Goal: Task Accomplishment & Management: Use online tool/utility

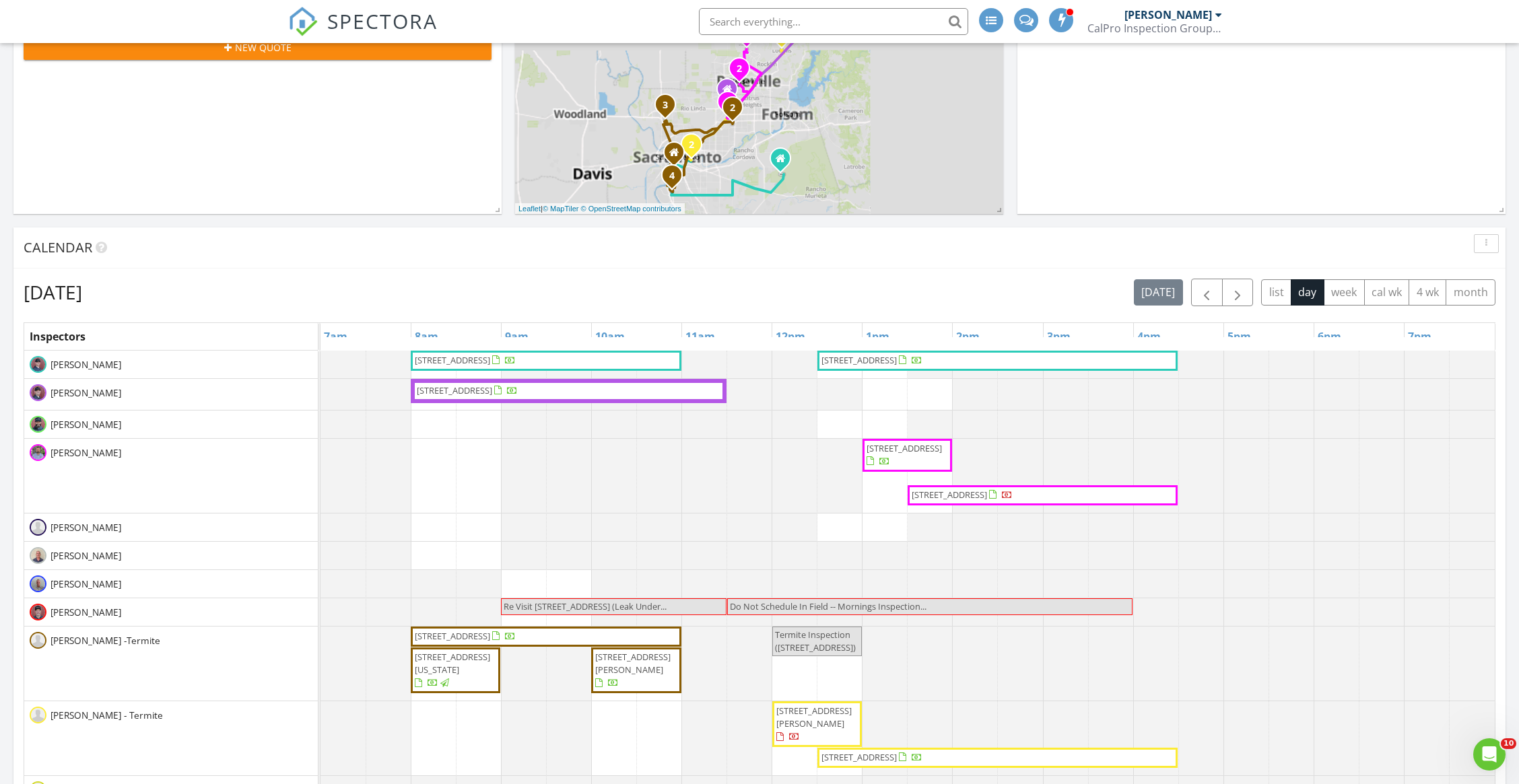
scroll to position [582, 0]
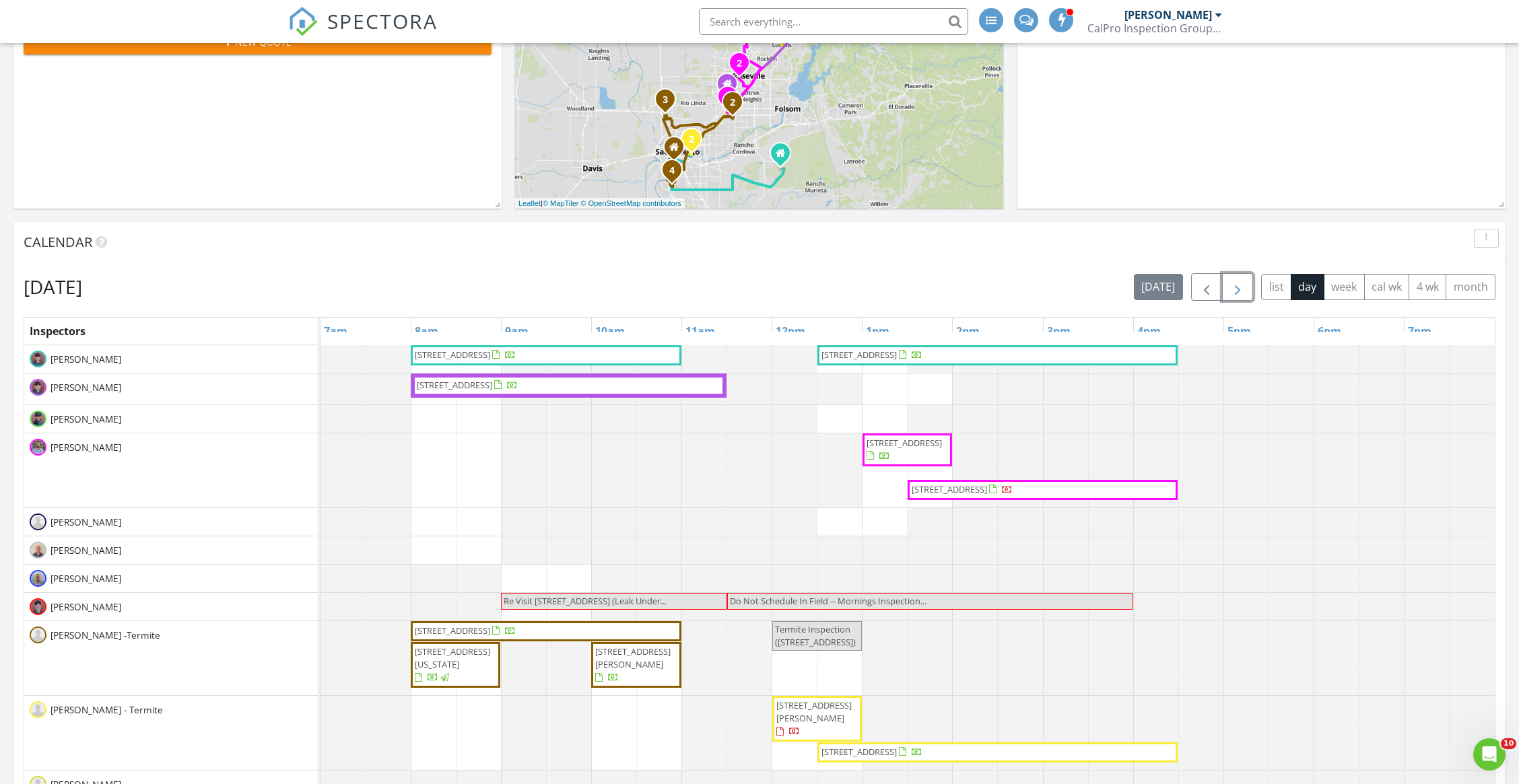
click at [1244, 292] on span "button" at bounding box center [1237, 287] width 16 height 16
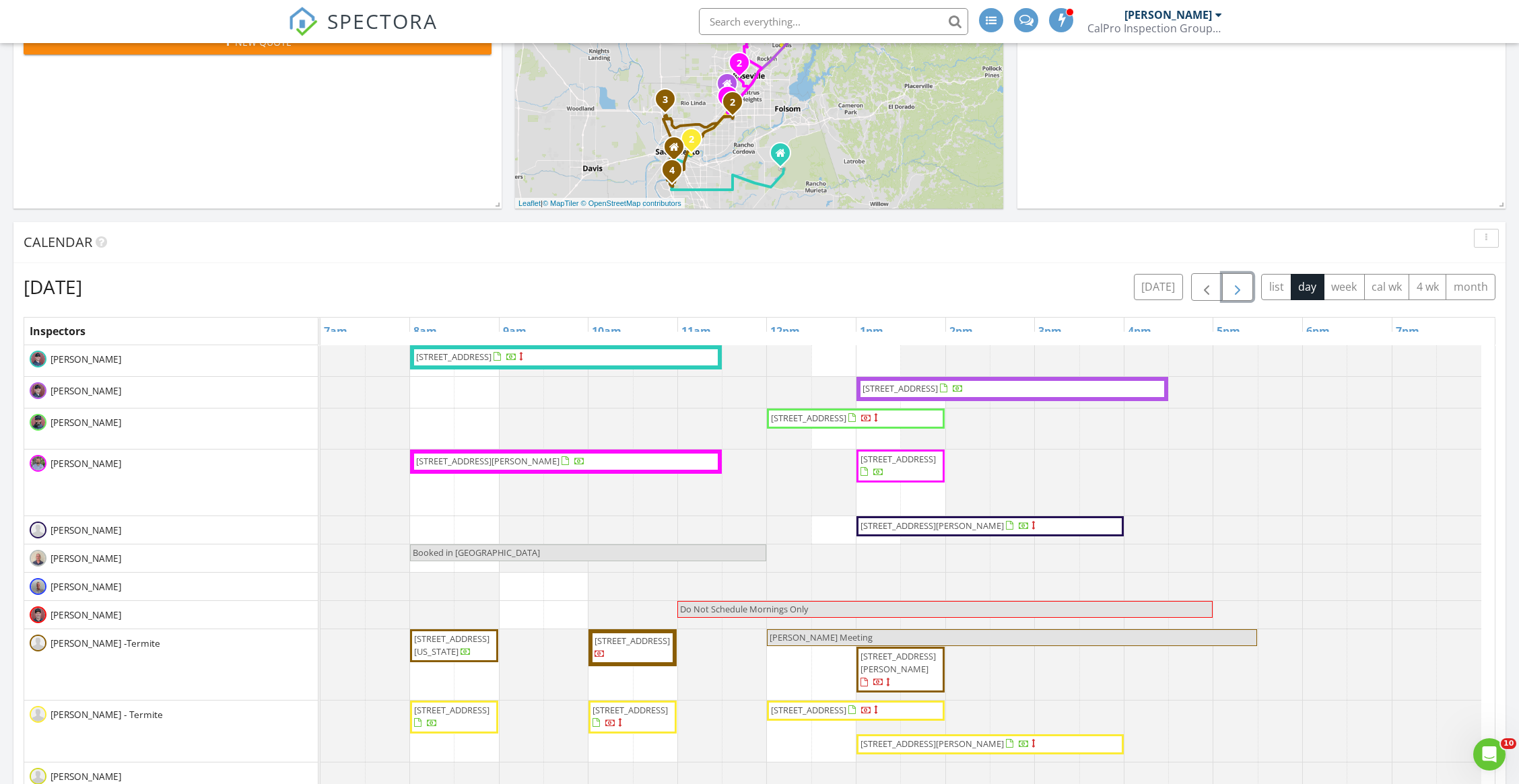
click at [1244, 285] on span "button" at bounding box center [1237, 287] width 16 height 16
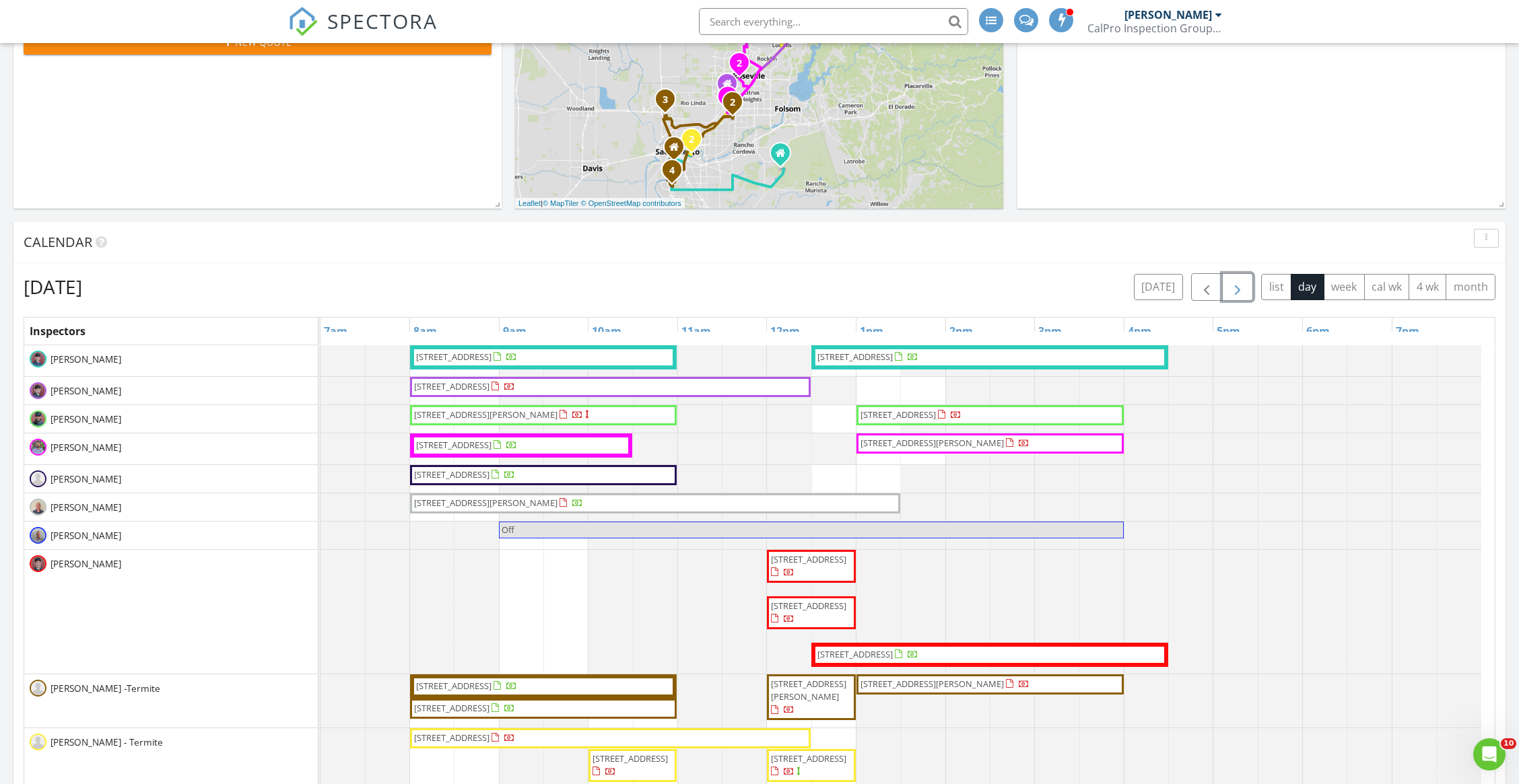
click at [814, 579] on span "1113 Augusta Way, Roseville 95661" at bounding box center [810, 565] width 84 height 26
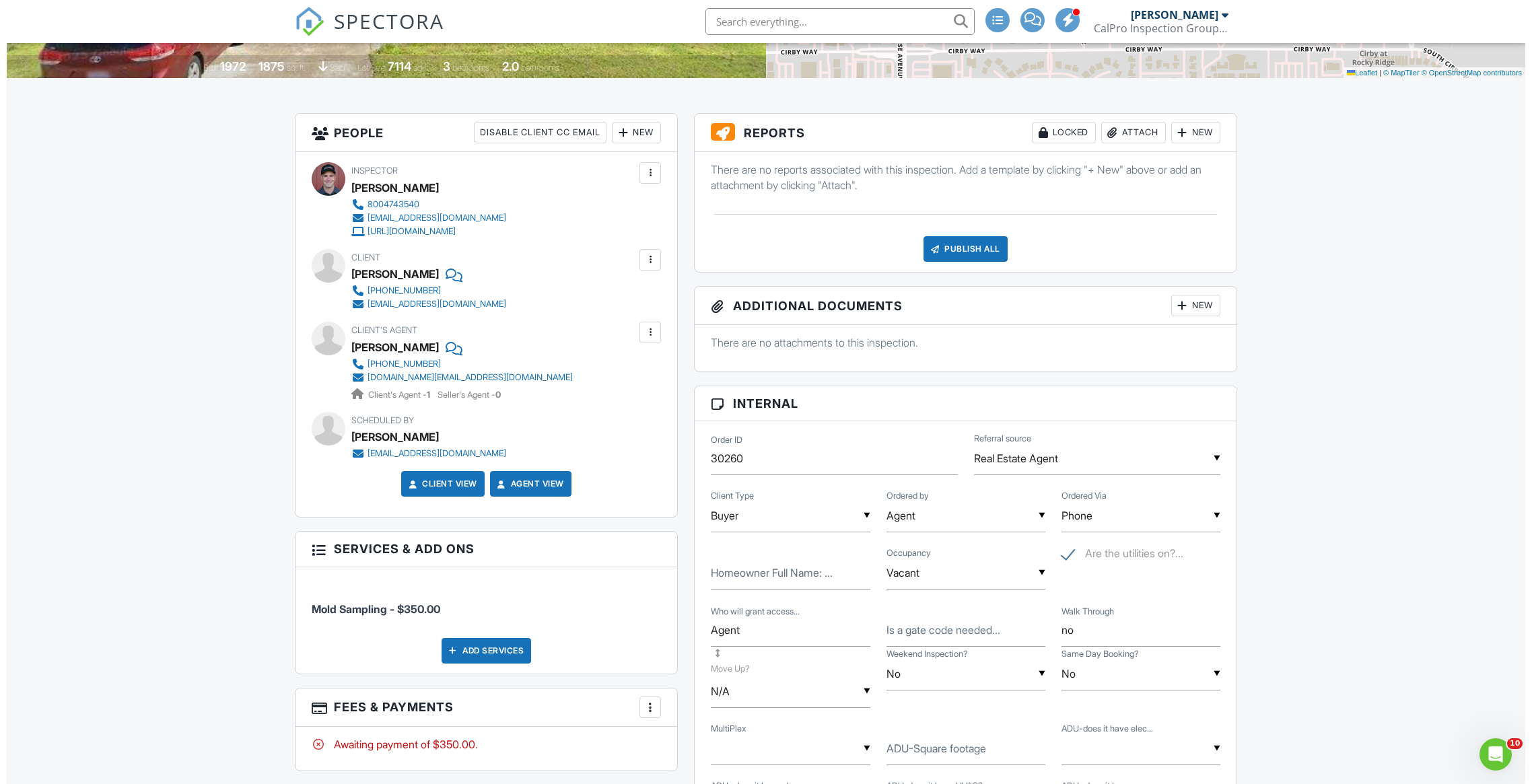
scroll to position [285, 0]
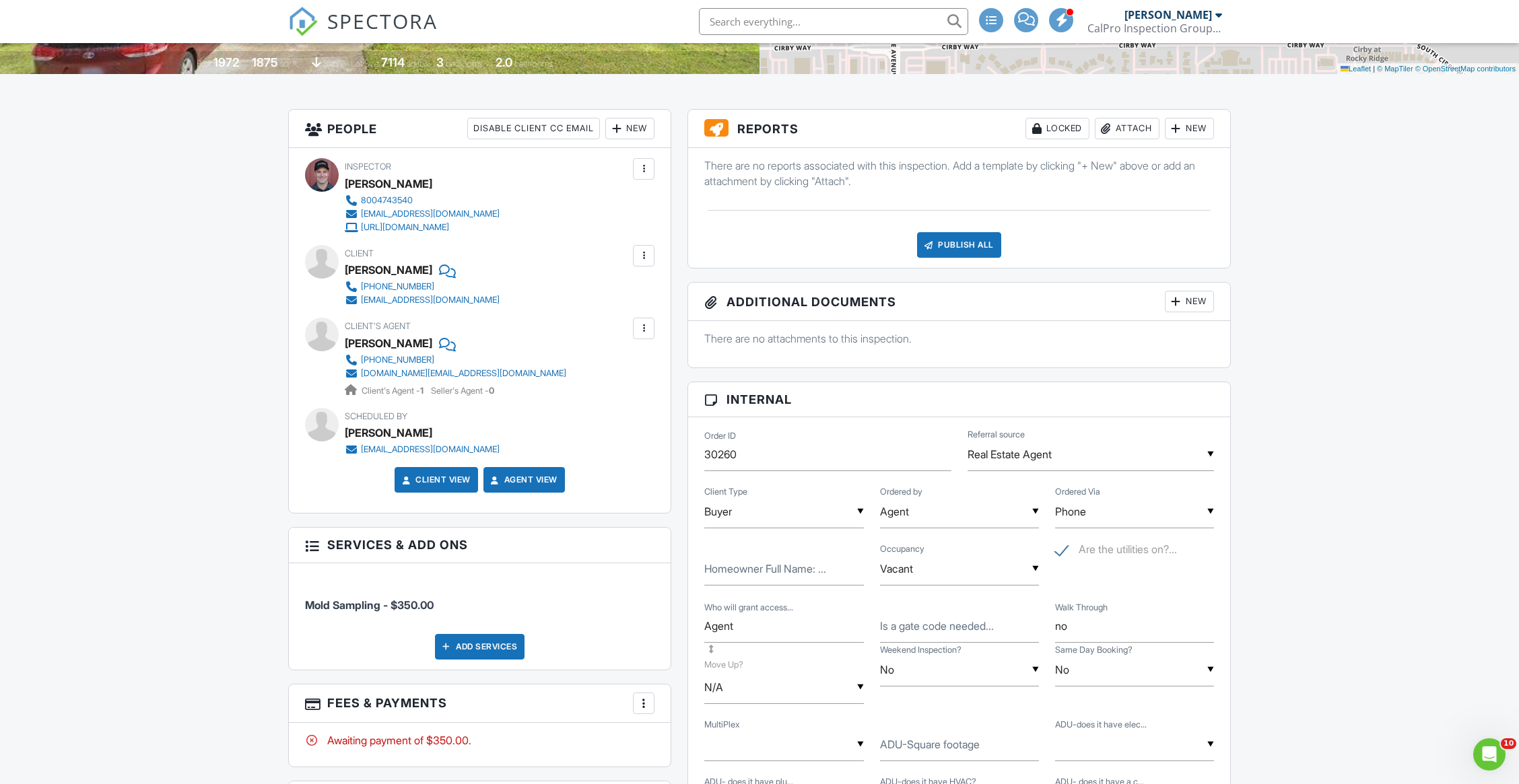
click at [626, 122] on div "New" at bounding box center [629, 129] width 49 height 21
click at [645, 165] on li "Inspector" at bounding box center [679, 169] width 133 height 34
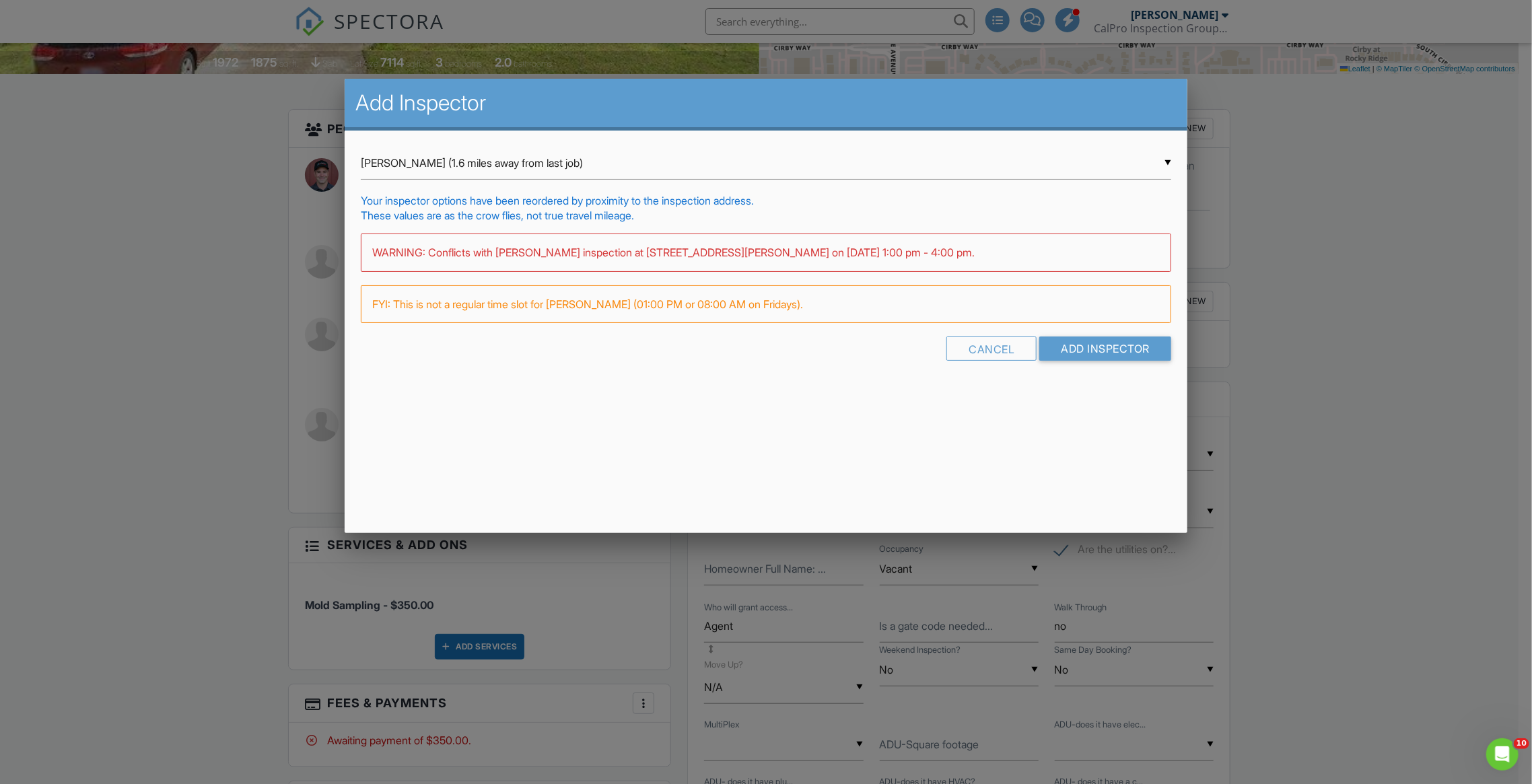
click at [519, 154] on div "▼ Chris McCay (1.6 miles away from last job) Chris McCay (1.6 miles away from l…" at bounding box center [766, 163] width 810 height 33
click at [656, 494] on span "Jeff Vaughan (36.6 miles away from last job)" at bounding box center [766, 499] width 810 height 34
type input "Jeff Vaughan (36.6 miles away from last job)"
click at [1089, 346] on input "Add Inspector" at bounding box center [1104, 348] width 132 height 24
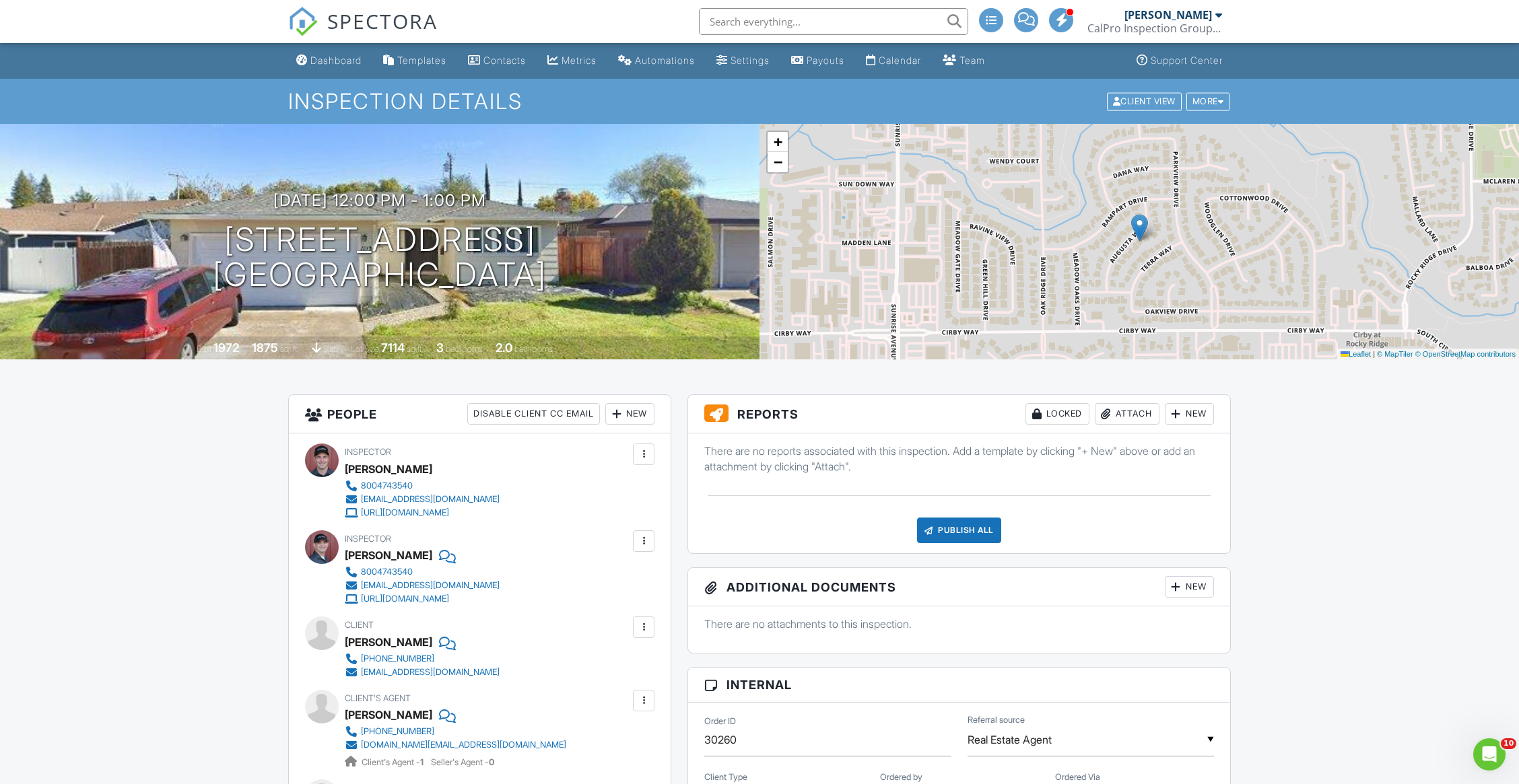
click at [637, 455] on div at bounding box center [643, 454] width 13 height 13
click at [567, 555] on li "Remove" at bounding box center [587, 562] width 118 height 34
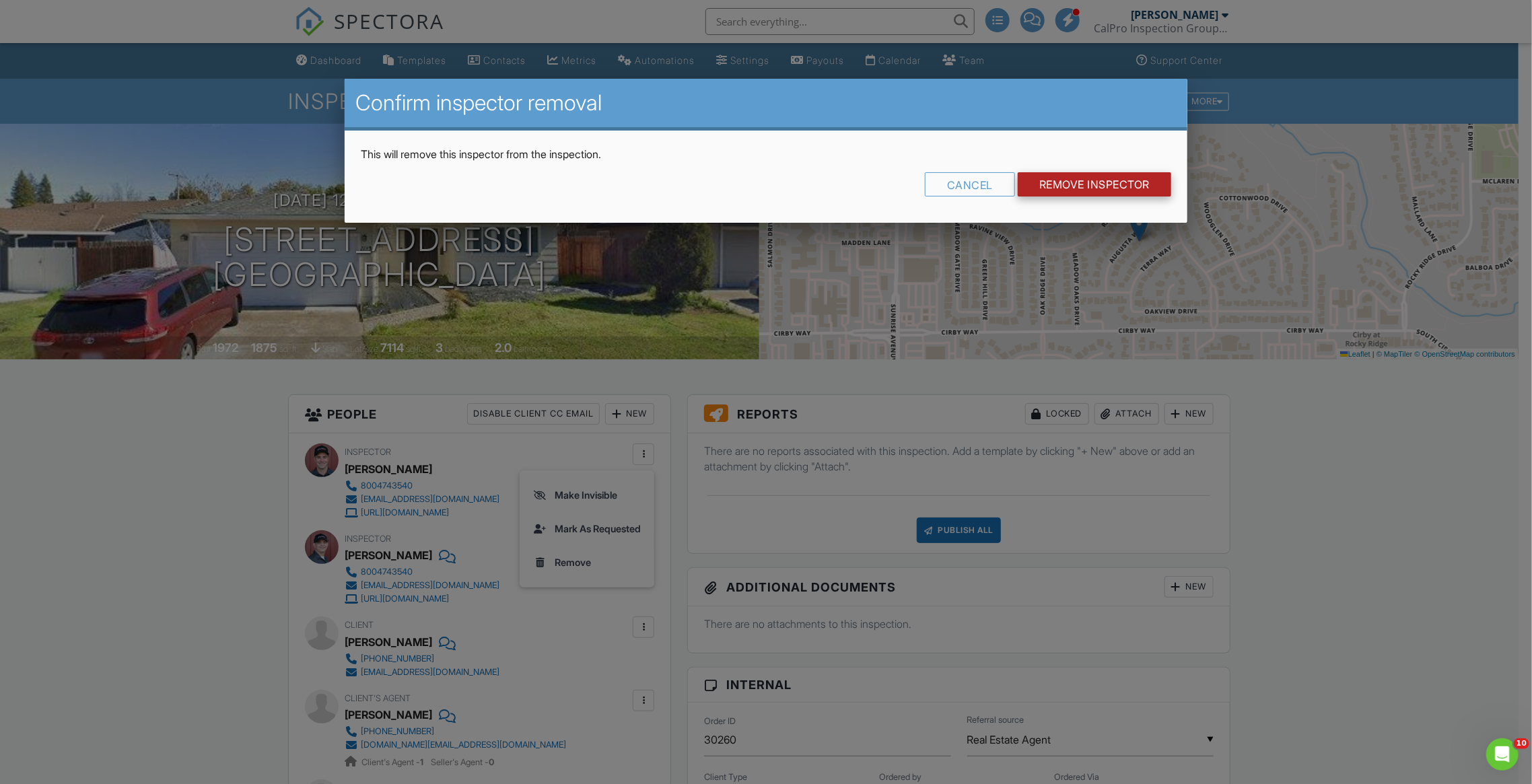
click at [1098, 183] on input "Remove Inspector" at bounding box center [1094, 183] width 154 height 24
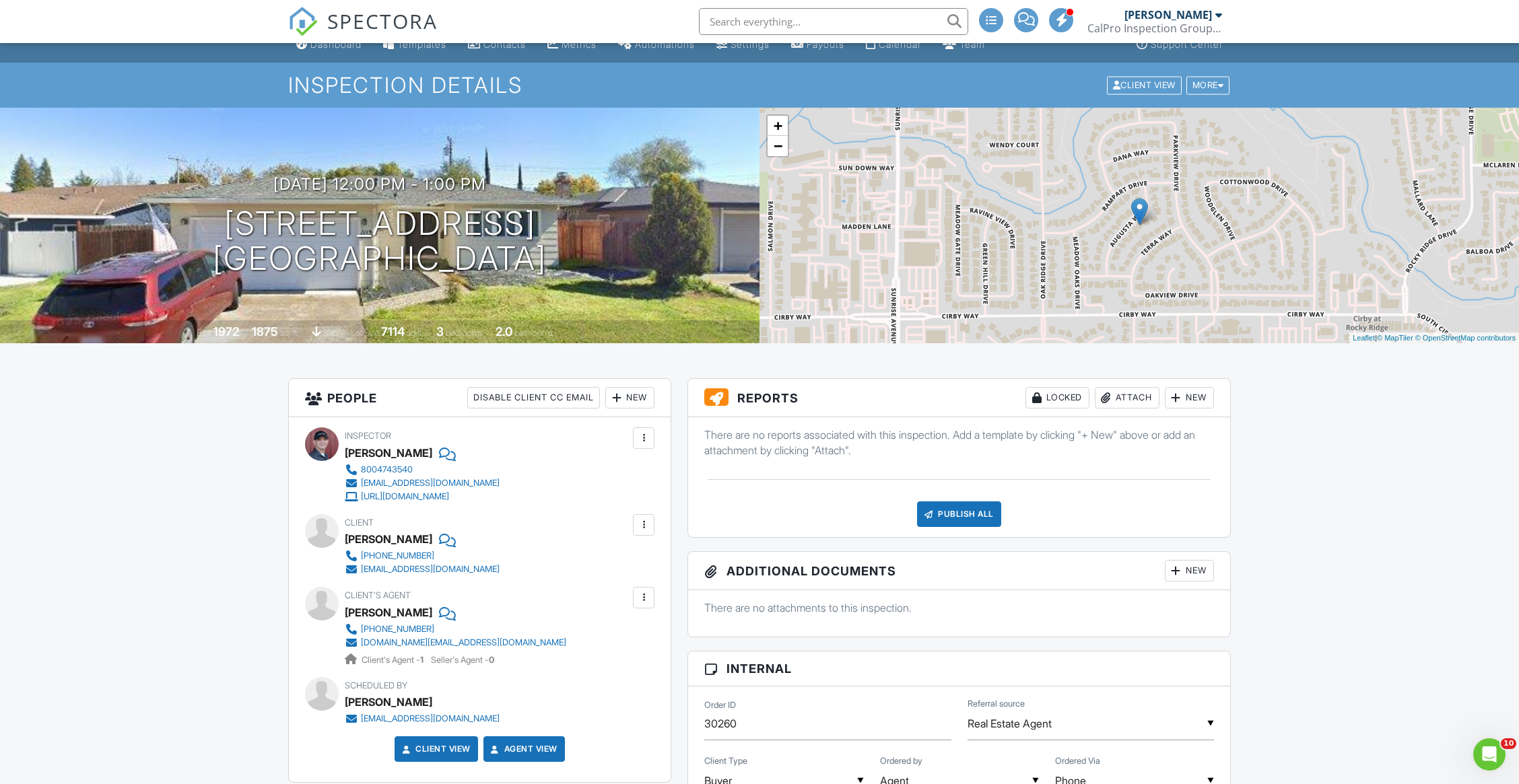
scroll to position [36, 0]
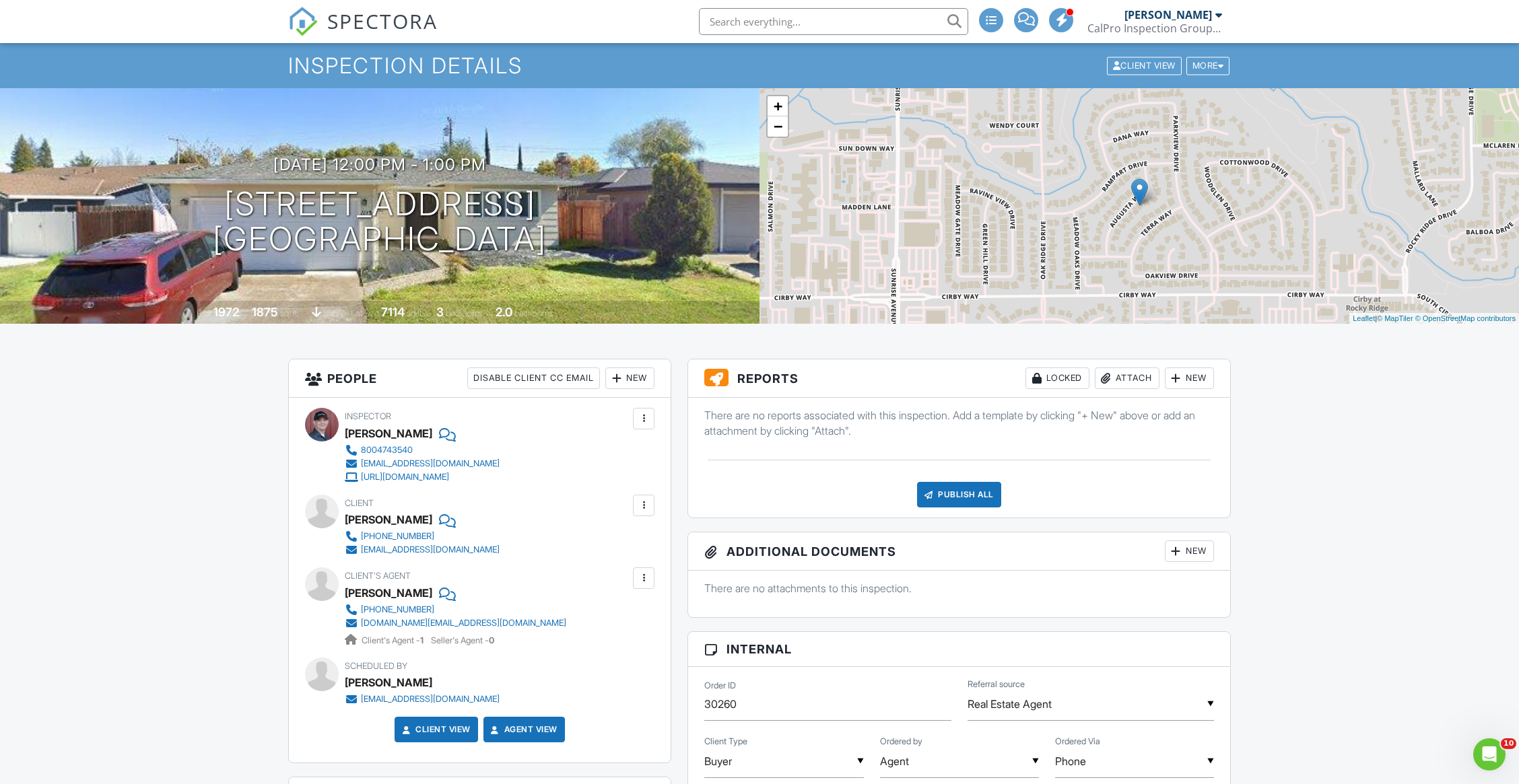
click at [377, 26] on span "SPECTORA" at bounding box center [382, 20] width 110 height 28
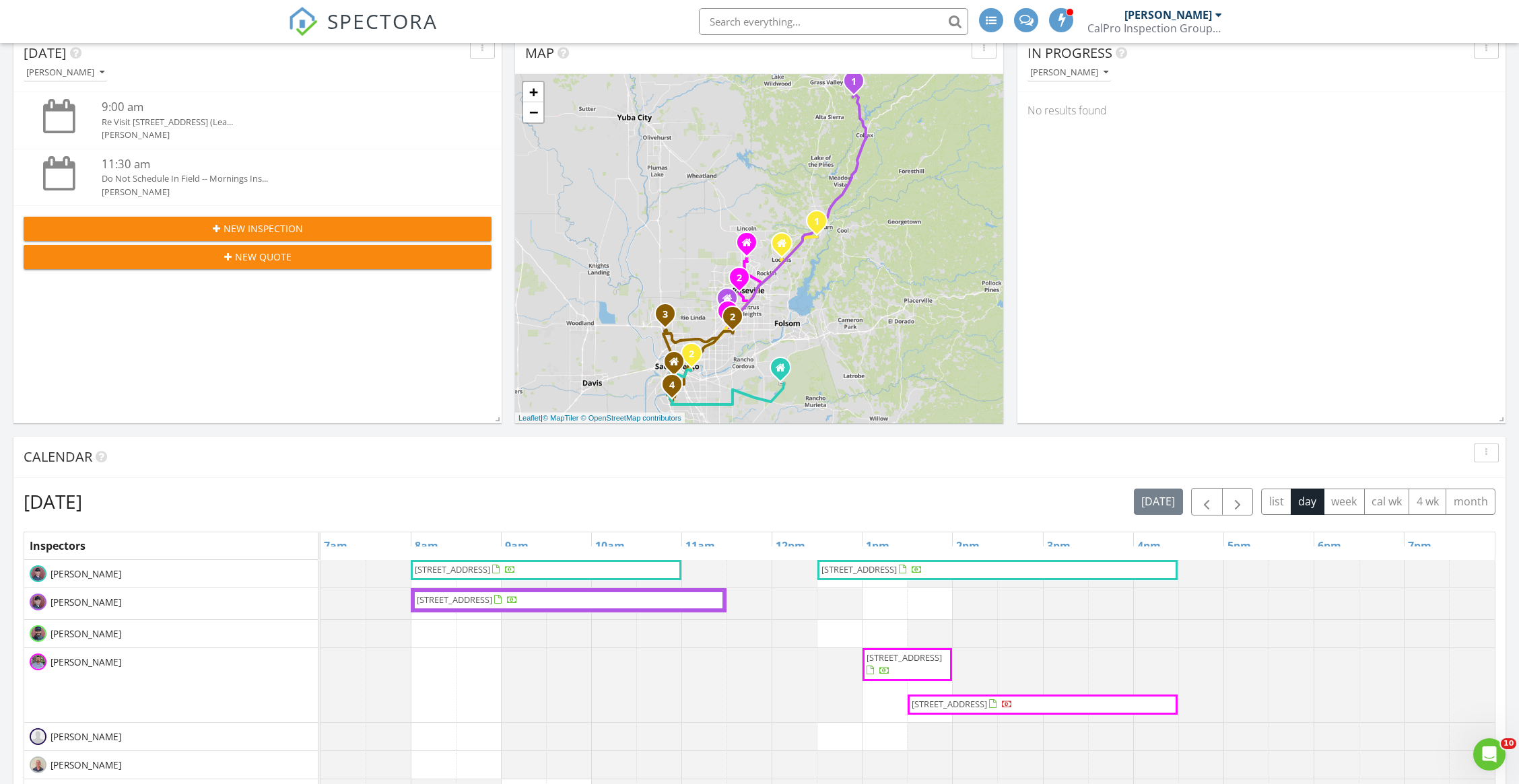
scroll to position [375, 0]
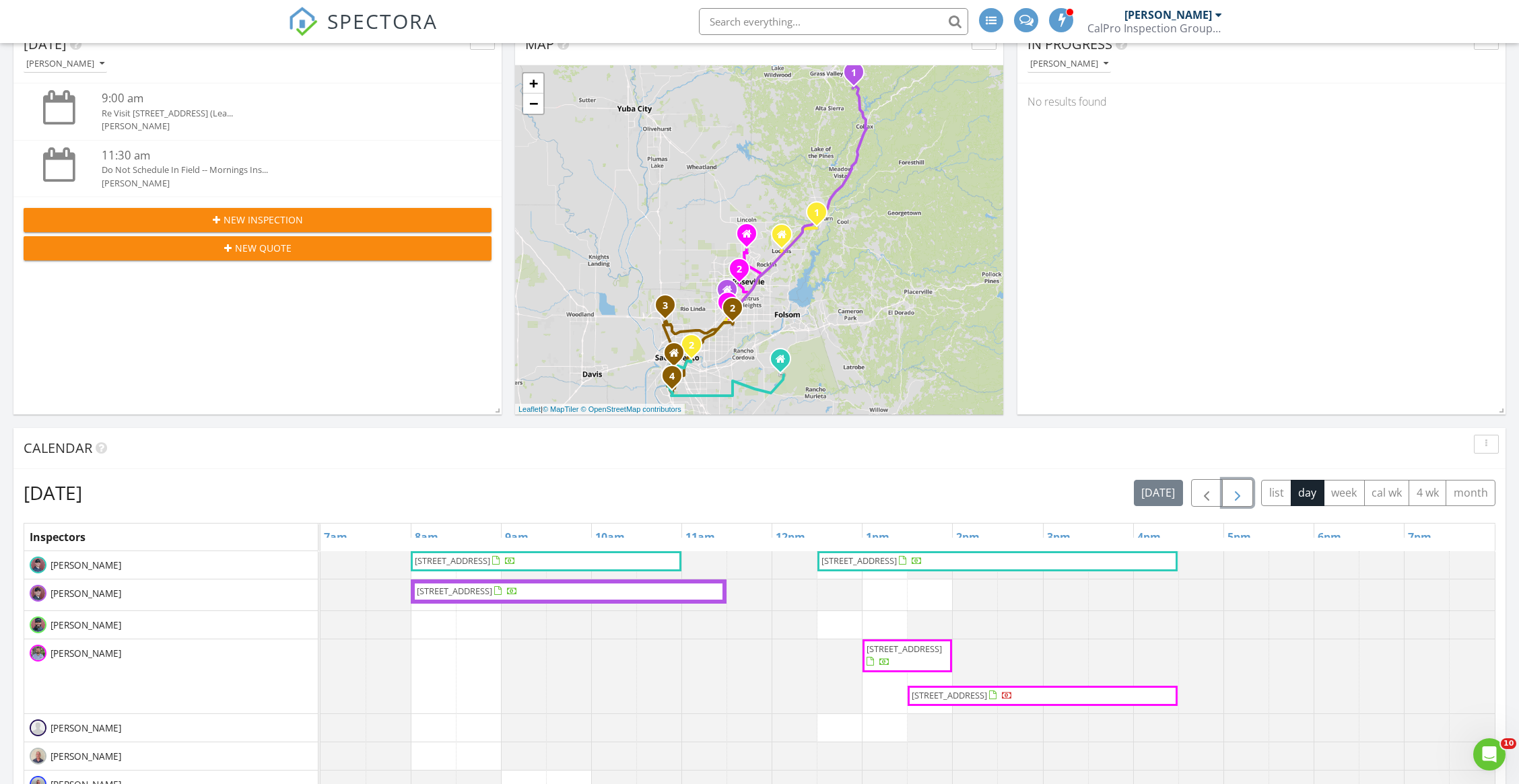
click at [1231, 495] on span "button" at bounding box center [1237, 492] width 16 height 16
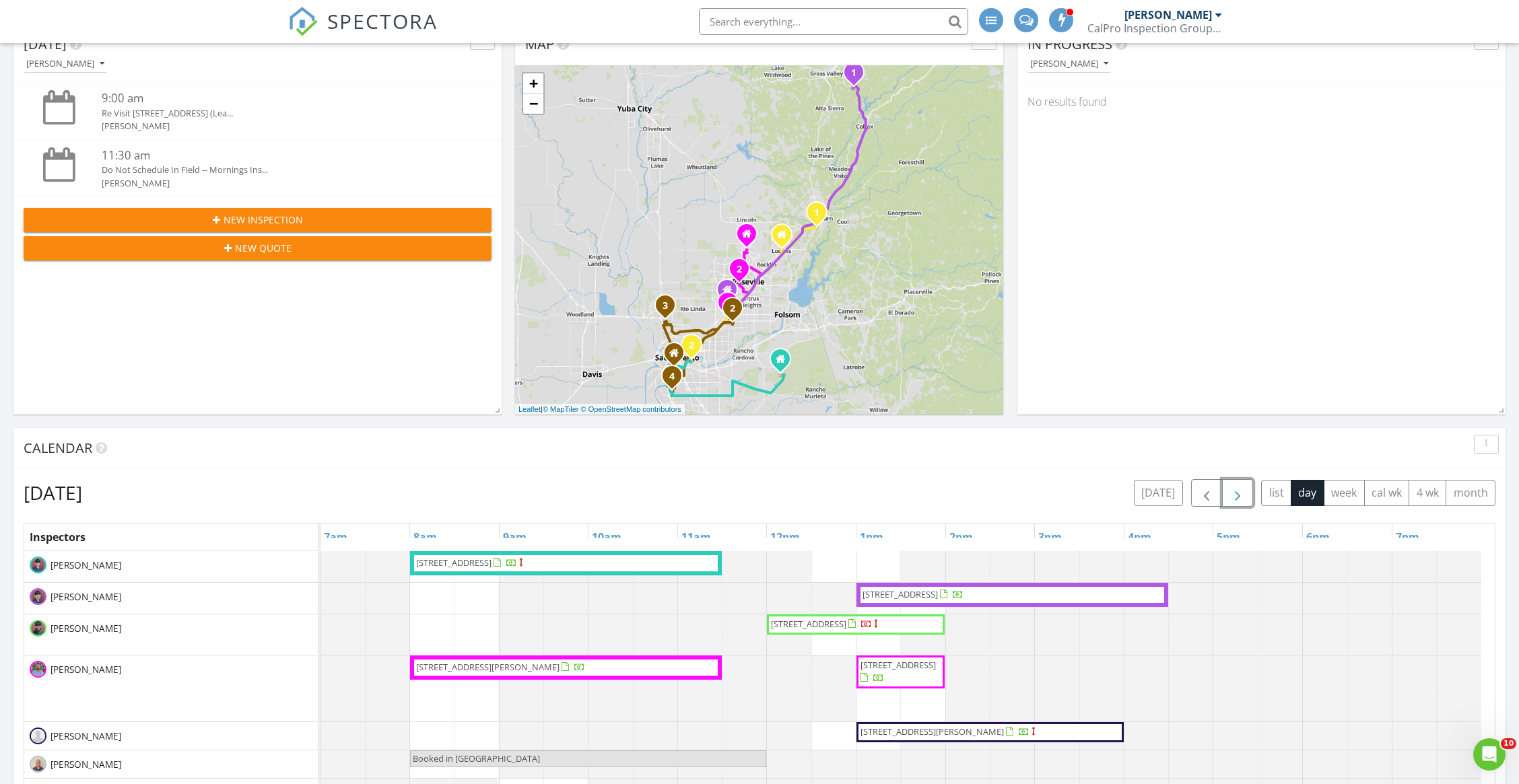
click at [1231, 495] on span "button" at bounding box center [1237, 492] width 16 height 16
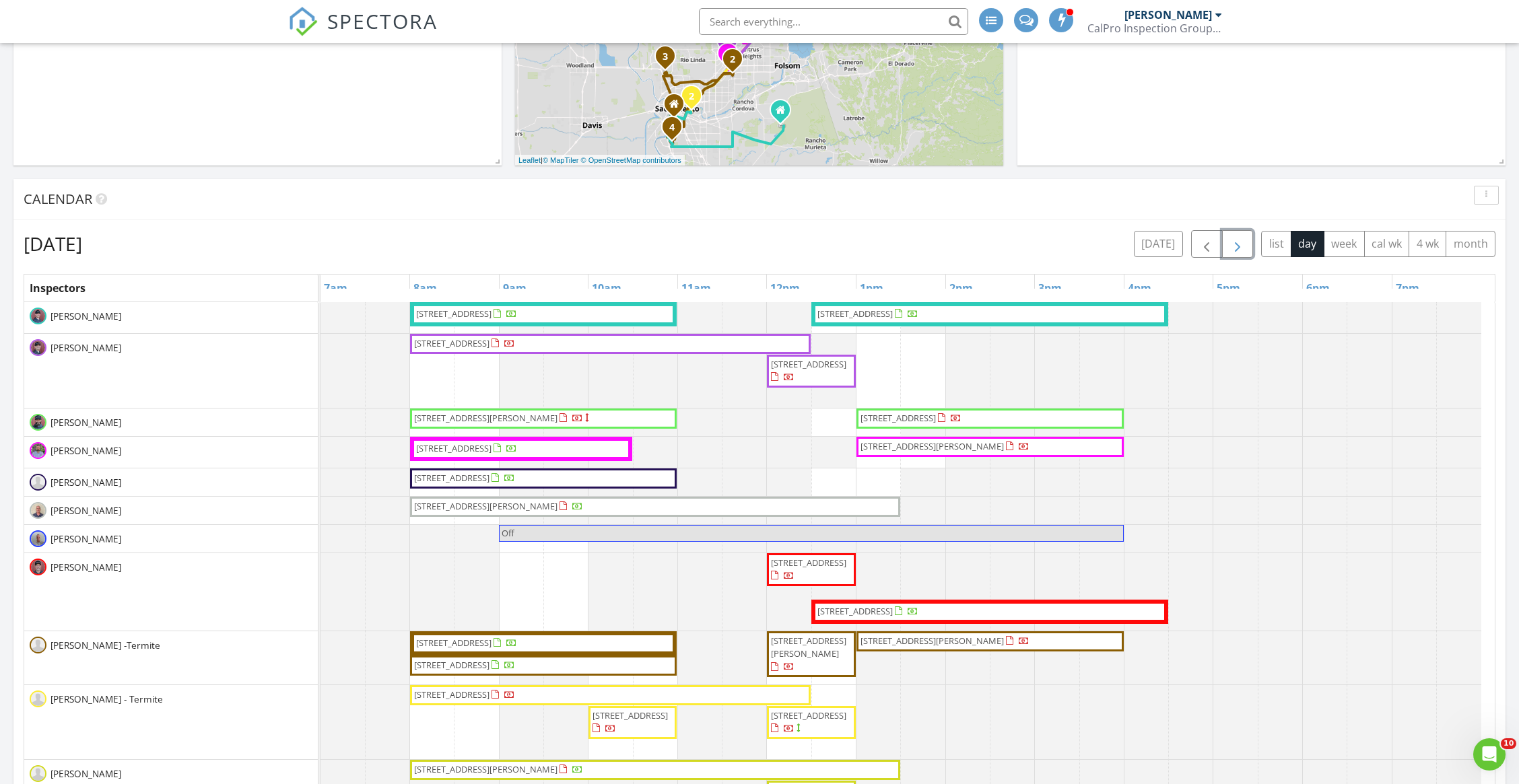
scroll to position [670, 0]
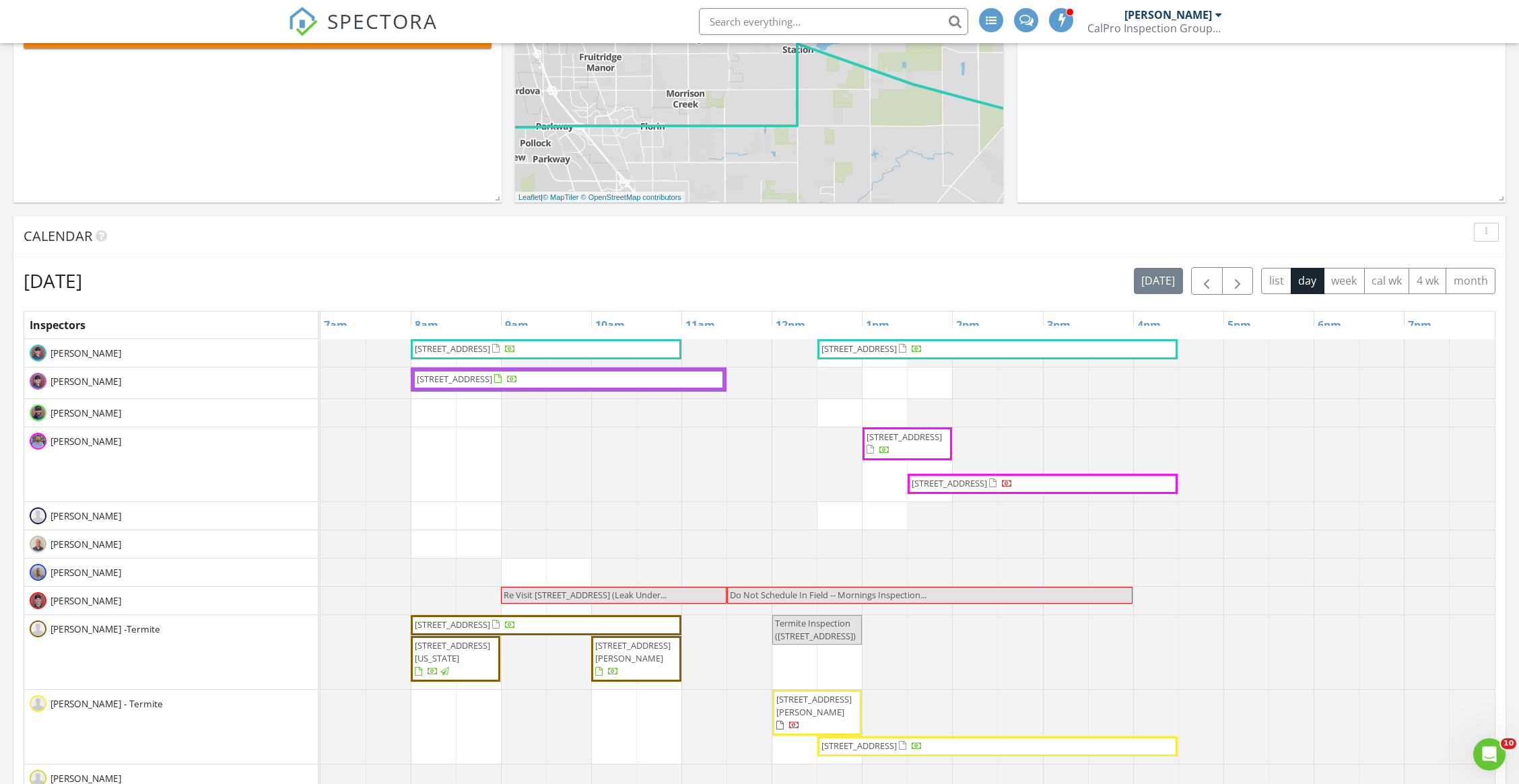
scroll to position [586, 0]
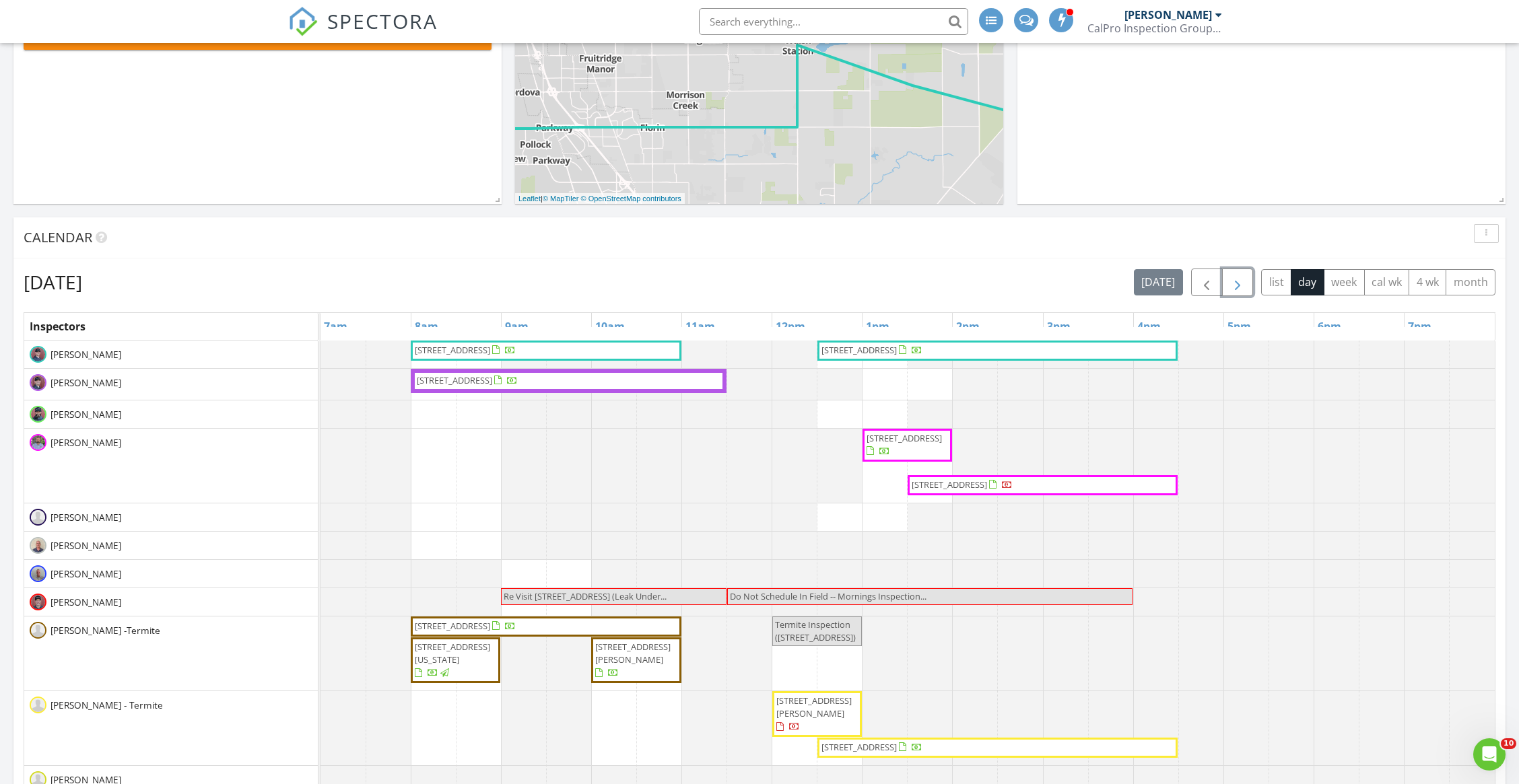
click at [1233, 280] on span "button" at bounding box center [1237, 282] width 16 height 16
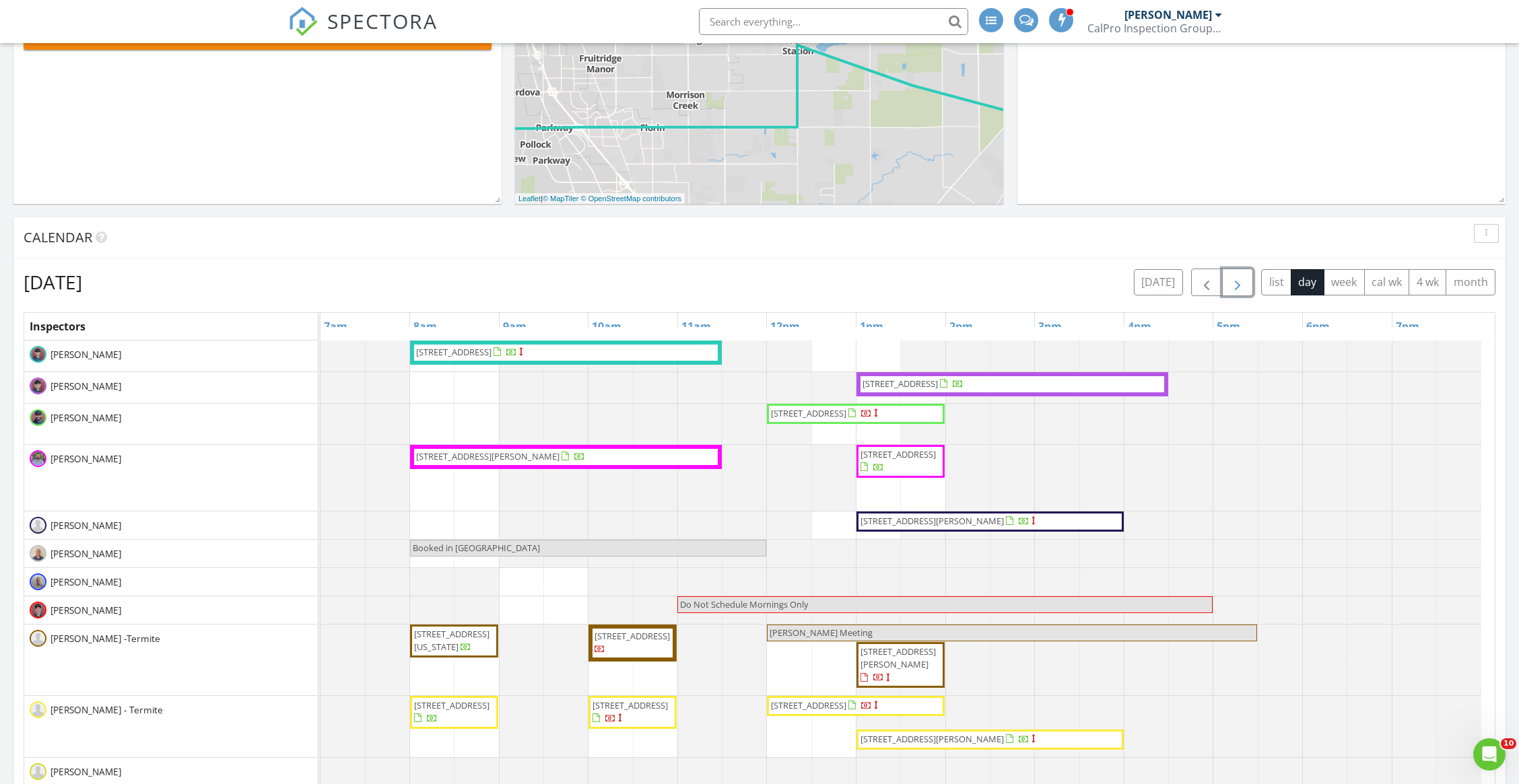
click at [1233, 280] on span "button" at bounding box center [1237, 282] width 16 height 16
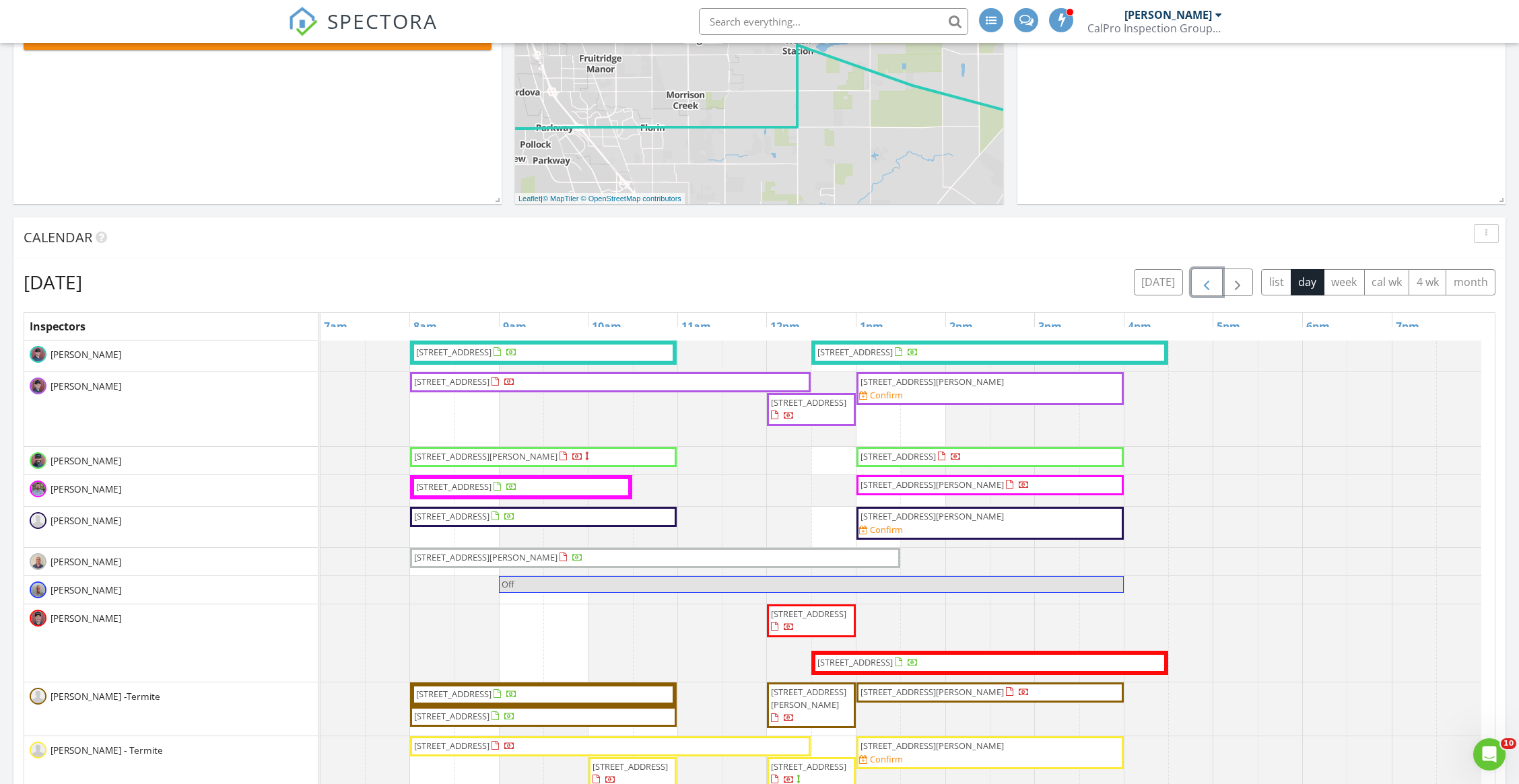
click at [1206, 278] on span "button" at bounding box center [1206, 282] width 16 height 16
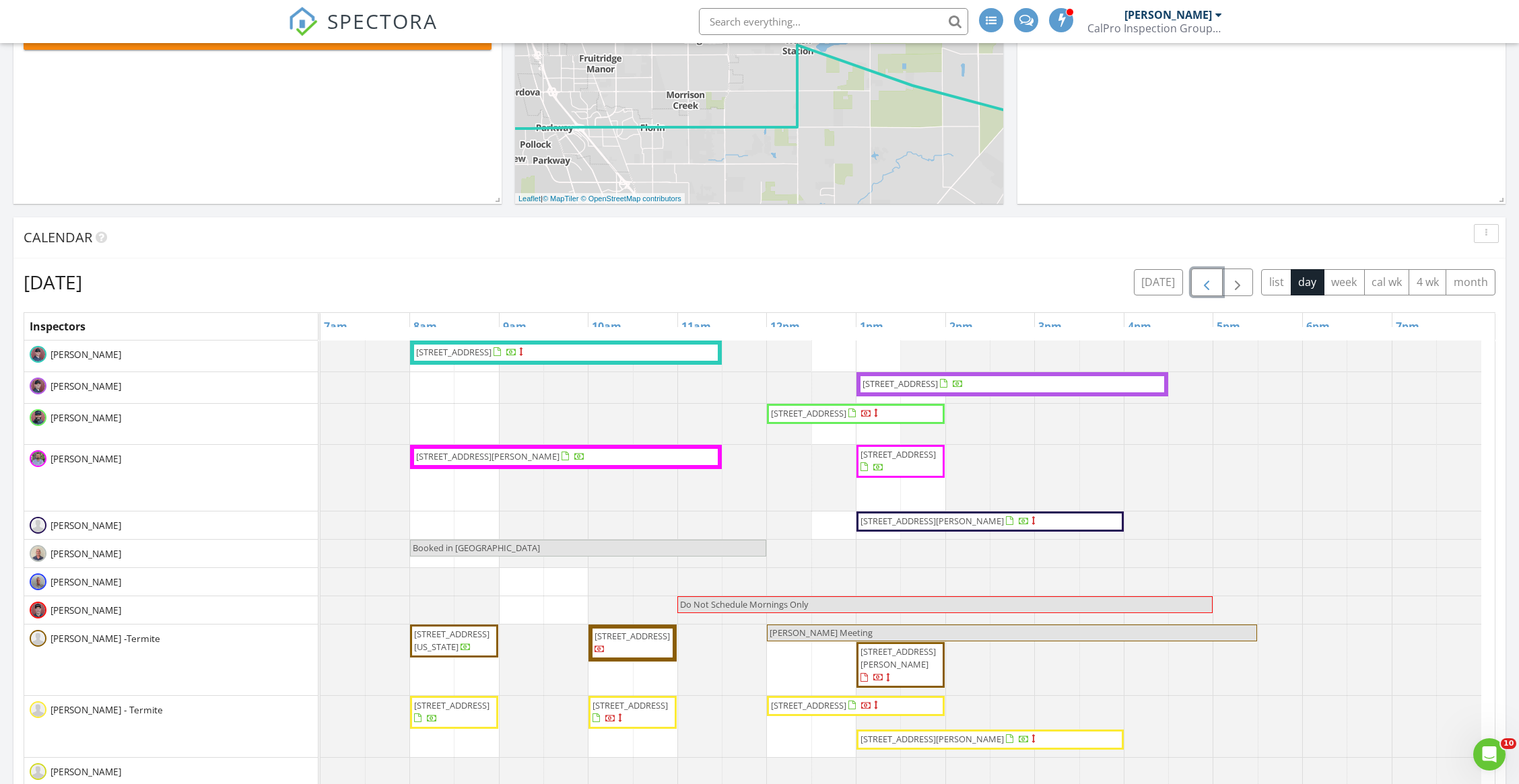
click at [915, 515] on span "1077 Herold Ave, Lincoln 95648" at bounding box center [931, 520] width 143 height 12
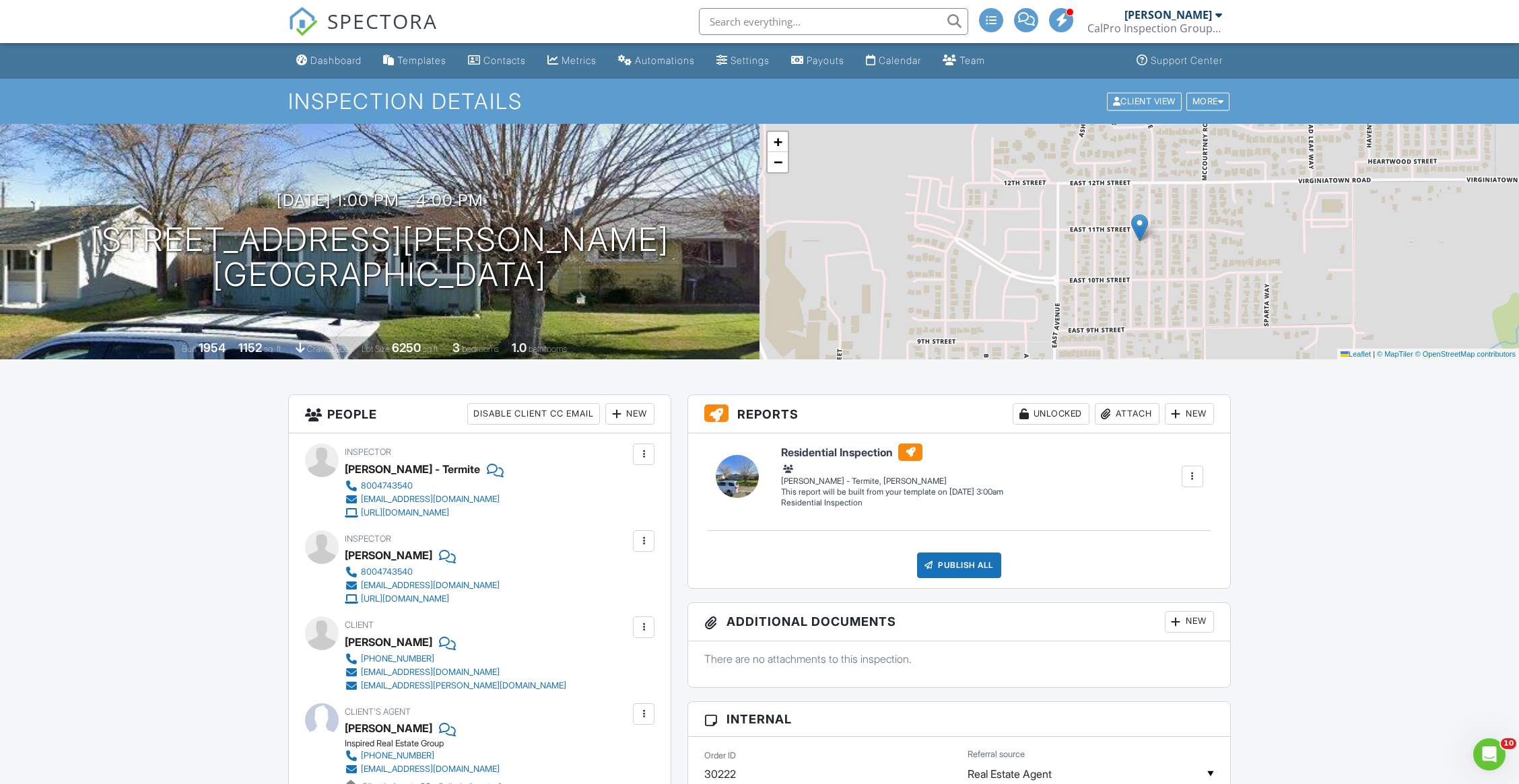
click at [645, 535] on div at bounding box center [643, 541] width 13 height 13
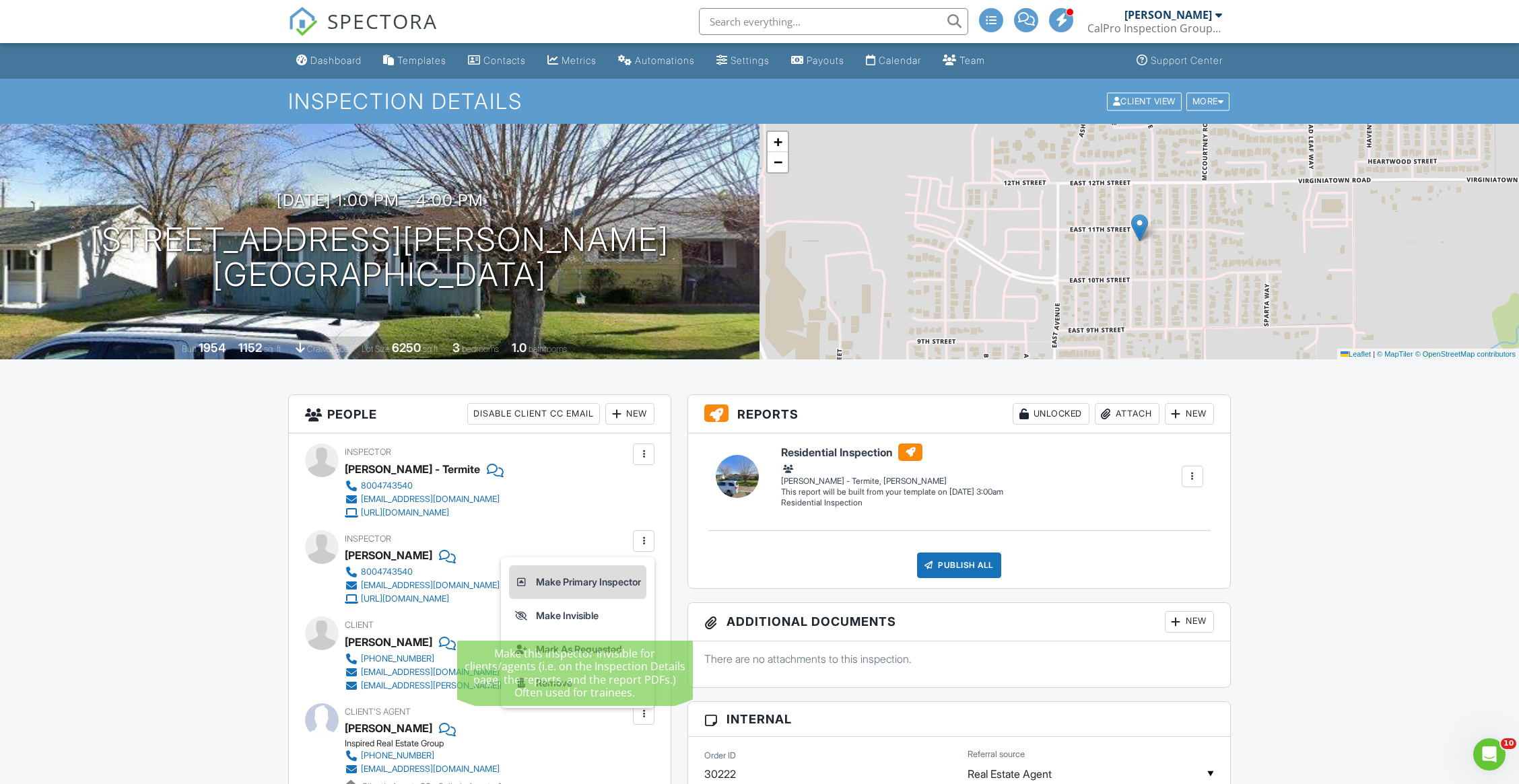
click at [566, 584] on li "Make Primary Inspector" at bounding box center [577, 582] width 137 height 34
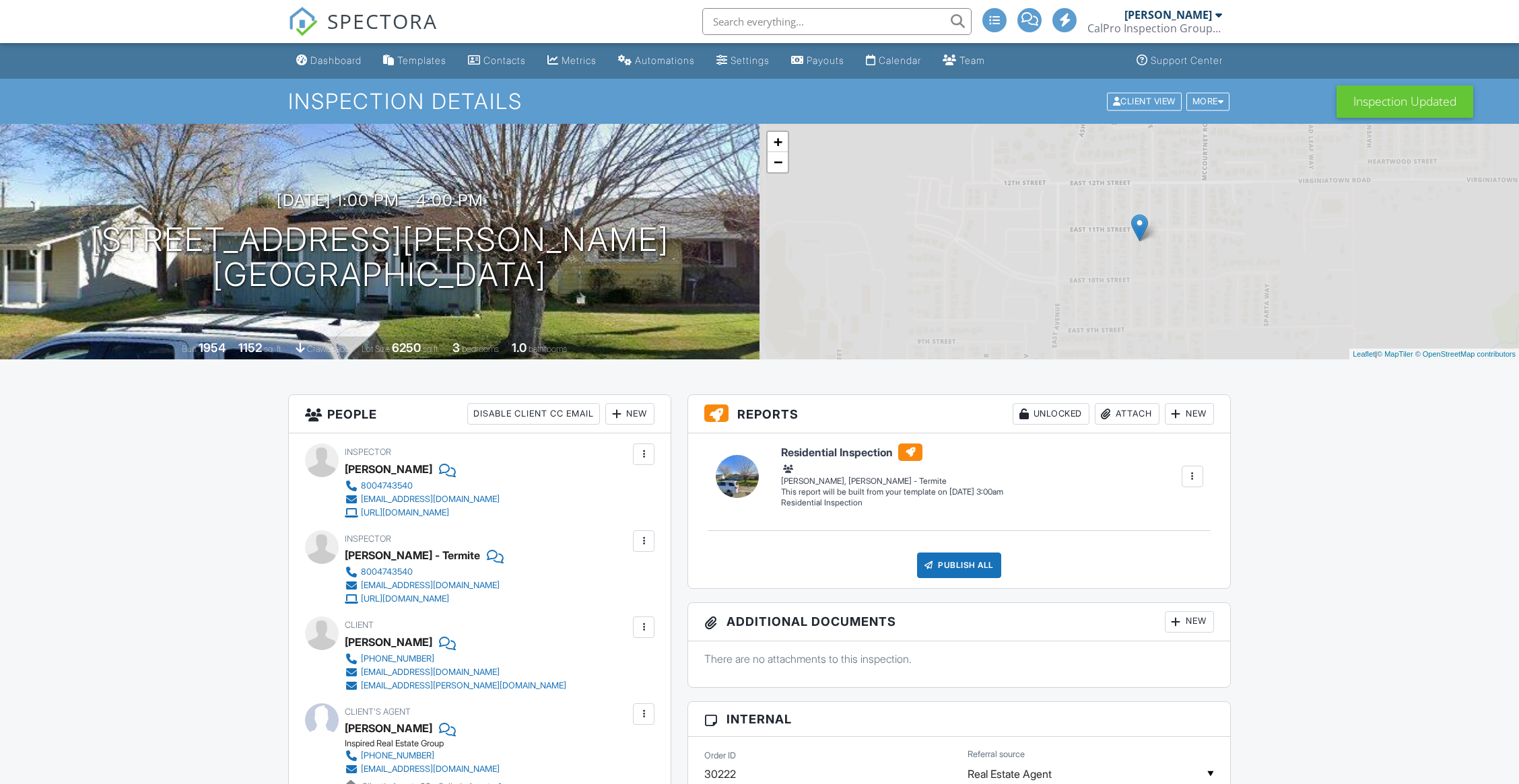
click at [645, 453] on div at bounding box center [643, 454] width 13 height 13
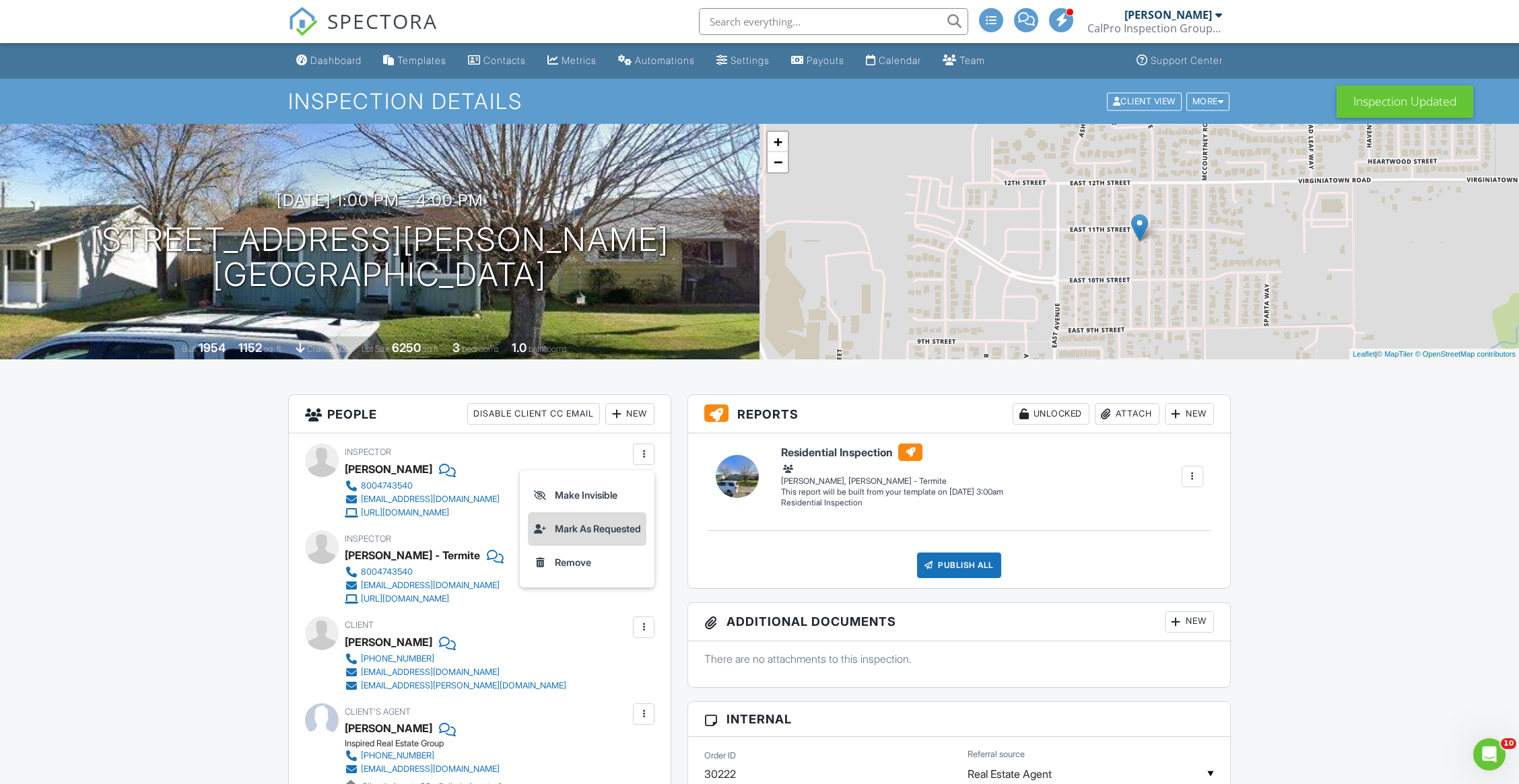
click at [603, 526] on li "Mark As Requested" at bounding box center [587, 528] width 118 height 34
click at [328, 57] on div "Dashboard" at bounding box center [335, 60] width 51 height 12
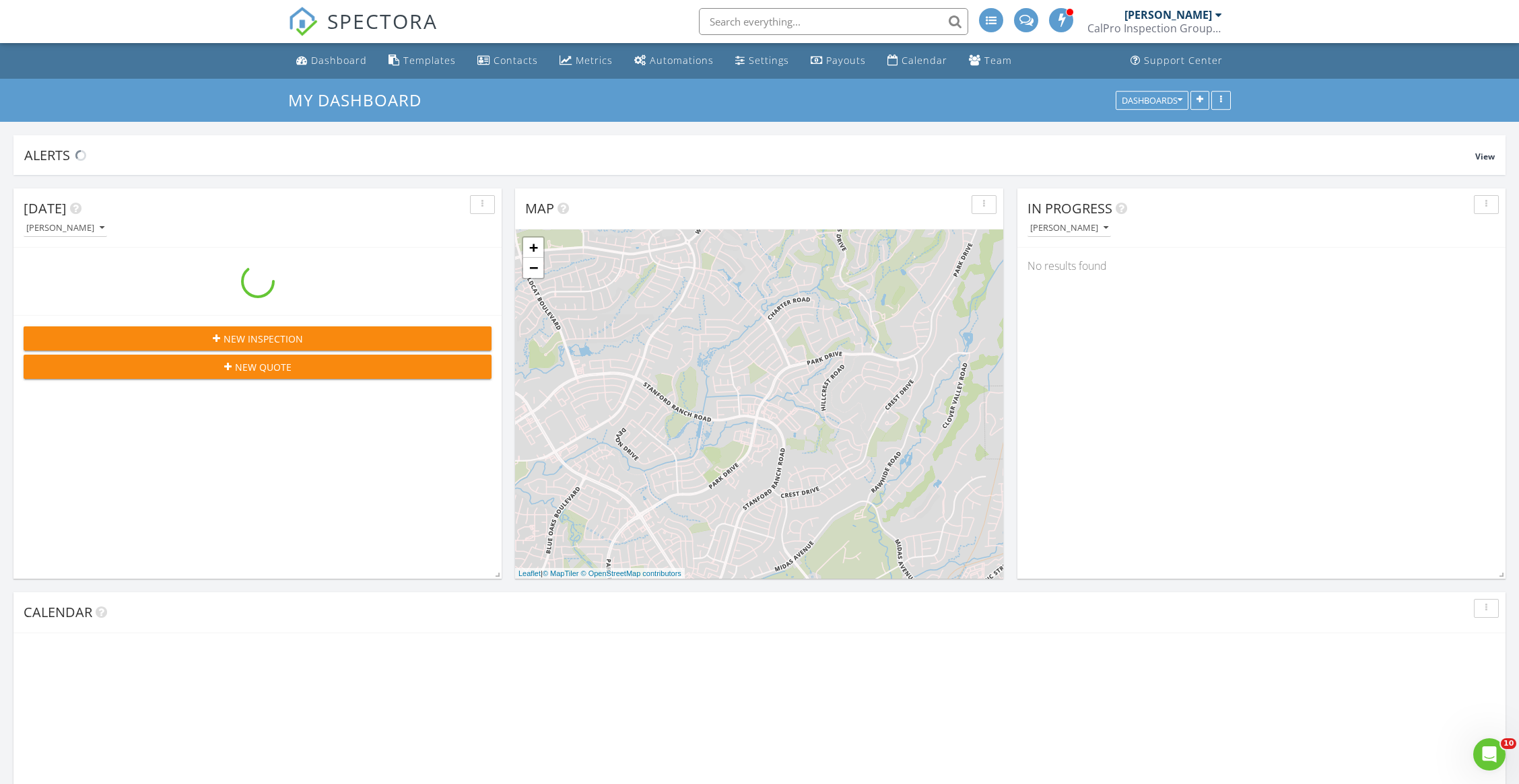
scroll to position [1251, 1546]
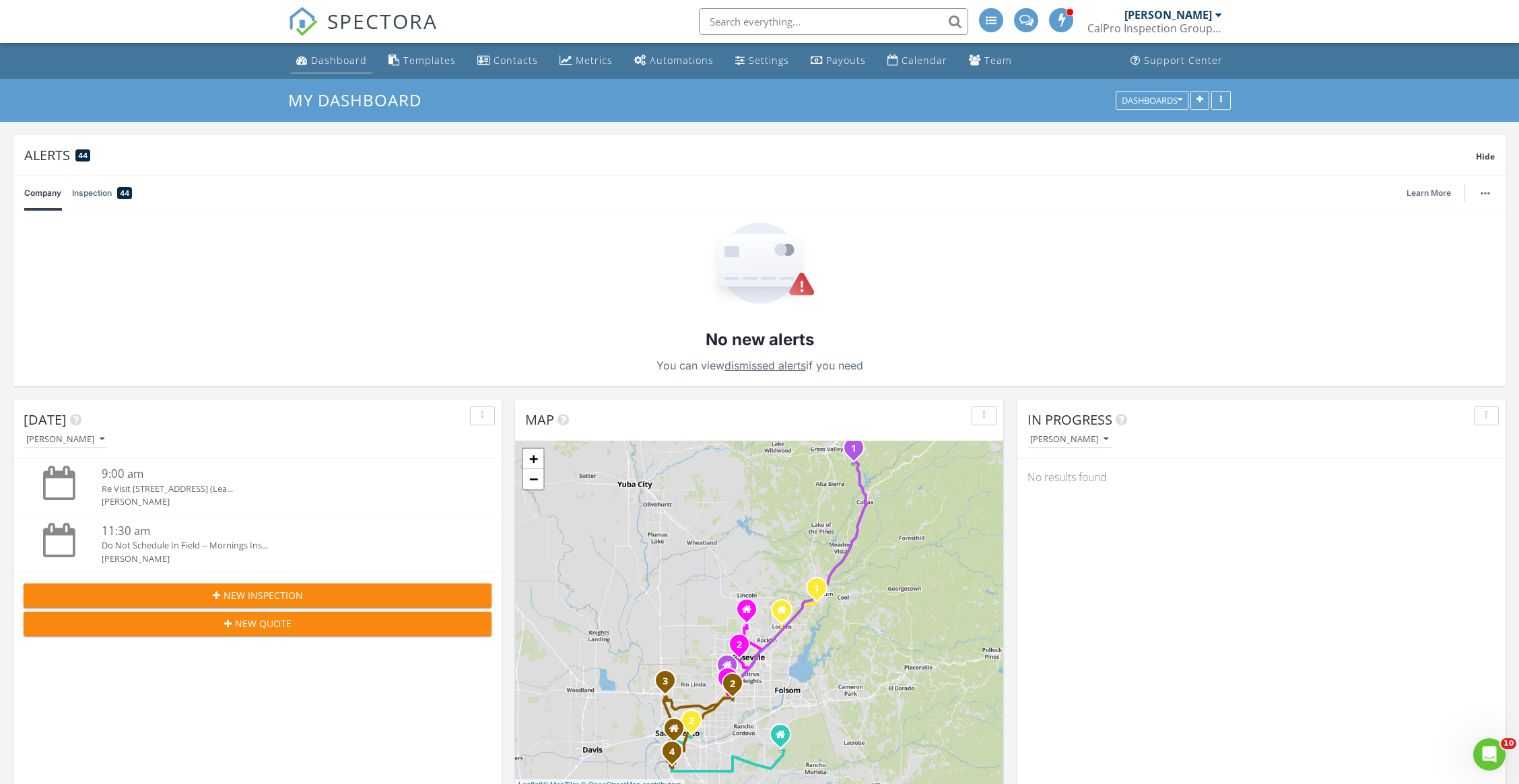
click at [326, 54] on div "Dashboard" at bounding box center [339, 59] width 56 height 12
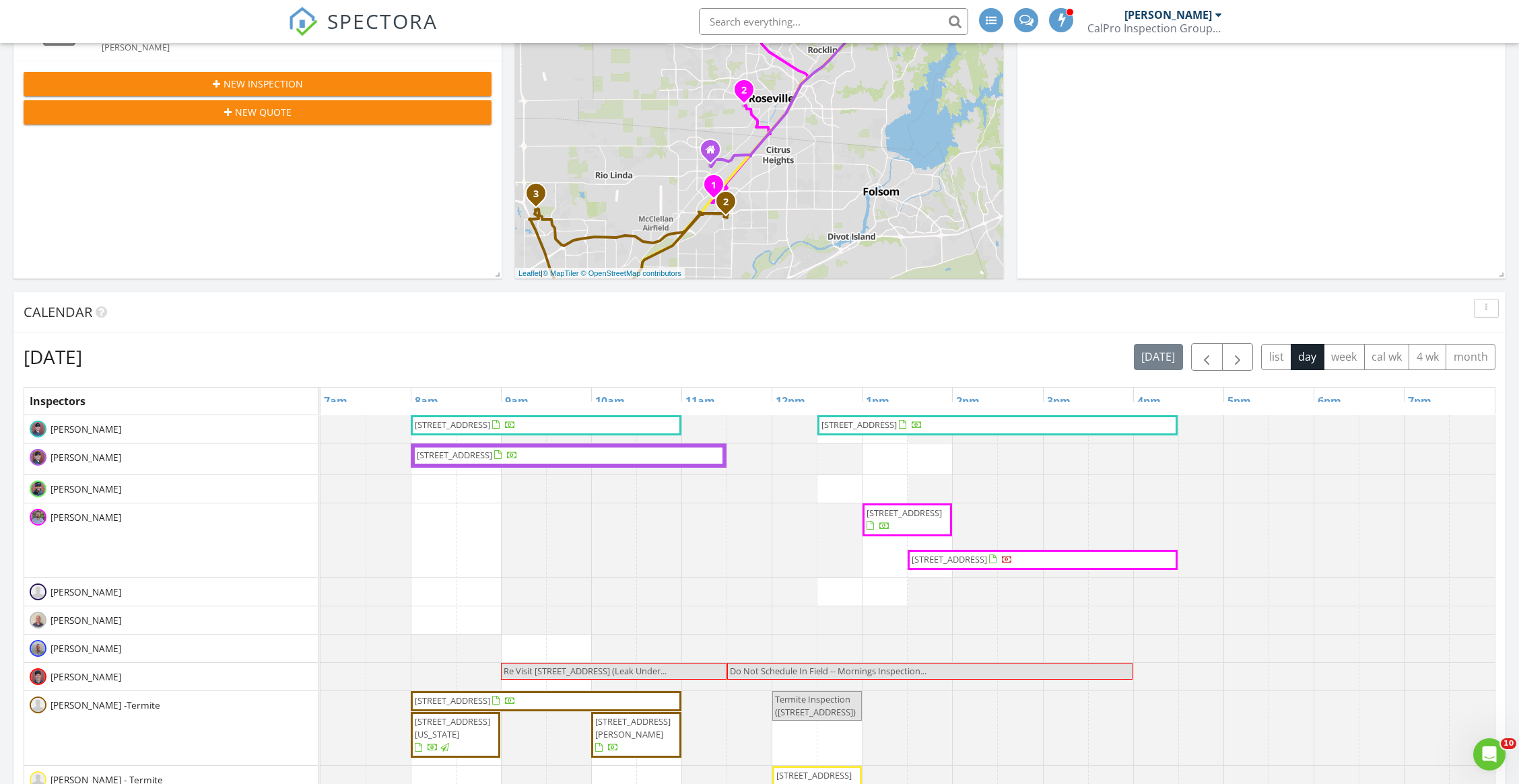
scroll to position [594, 0]
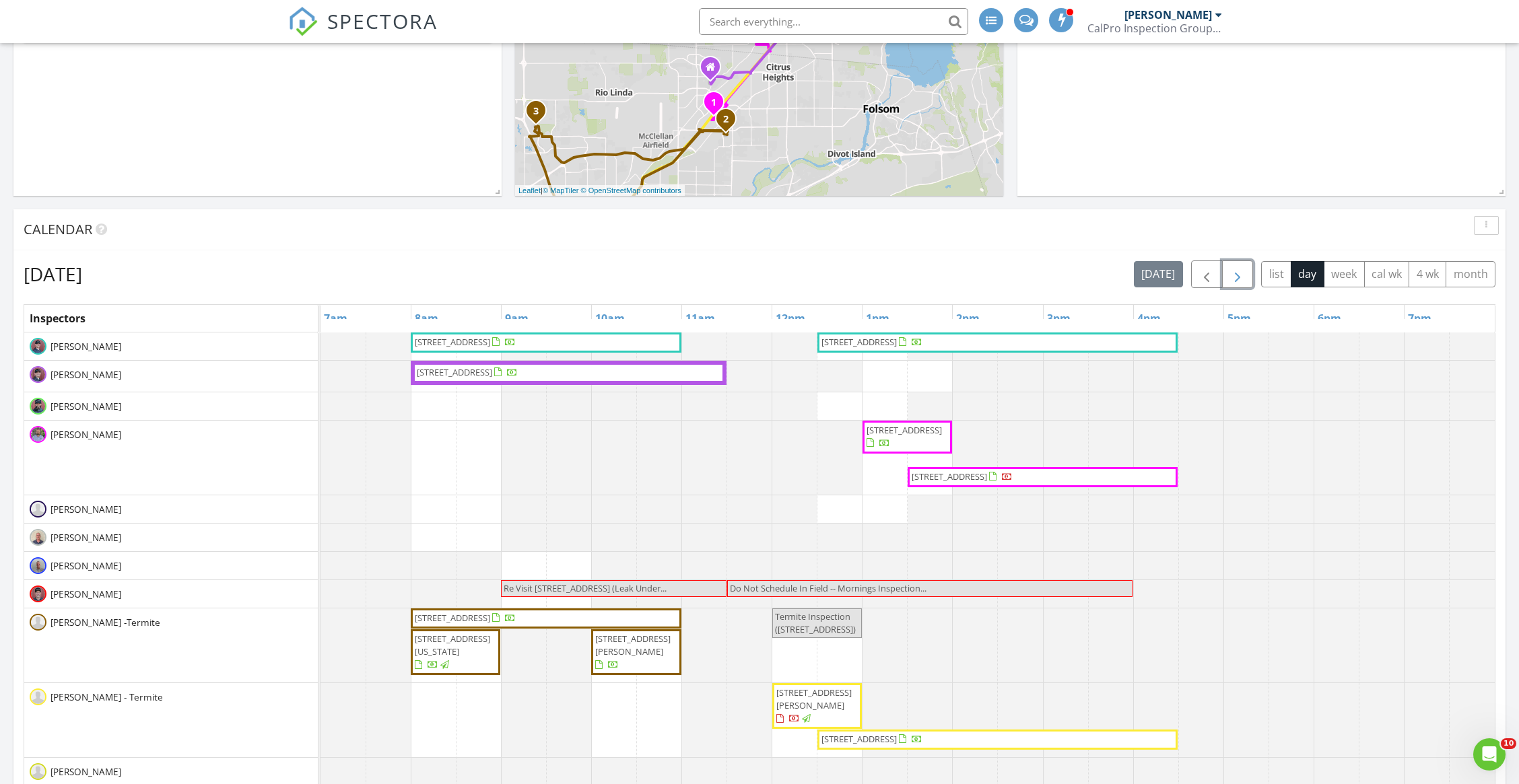
click at [1240, 263] on button "button" at bounding box center [1237, 273] width 32 height 28
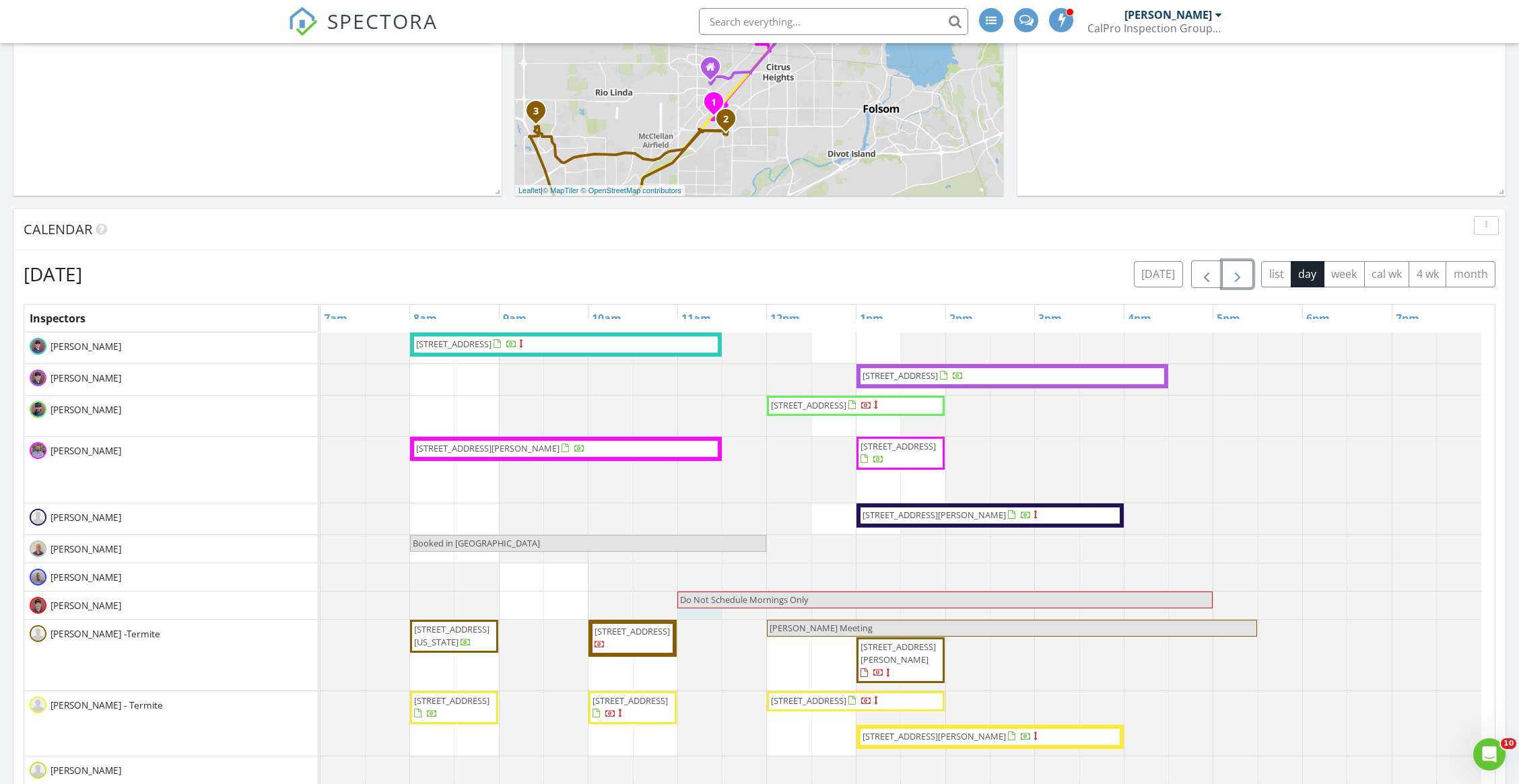
click at [321, 616] on div at bounding box center [321, 605] width 0 height 28
click at [690, 584] on link "Event" at bounding box center [698, 582] width 69 height 21
select select "7"
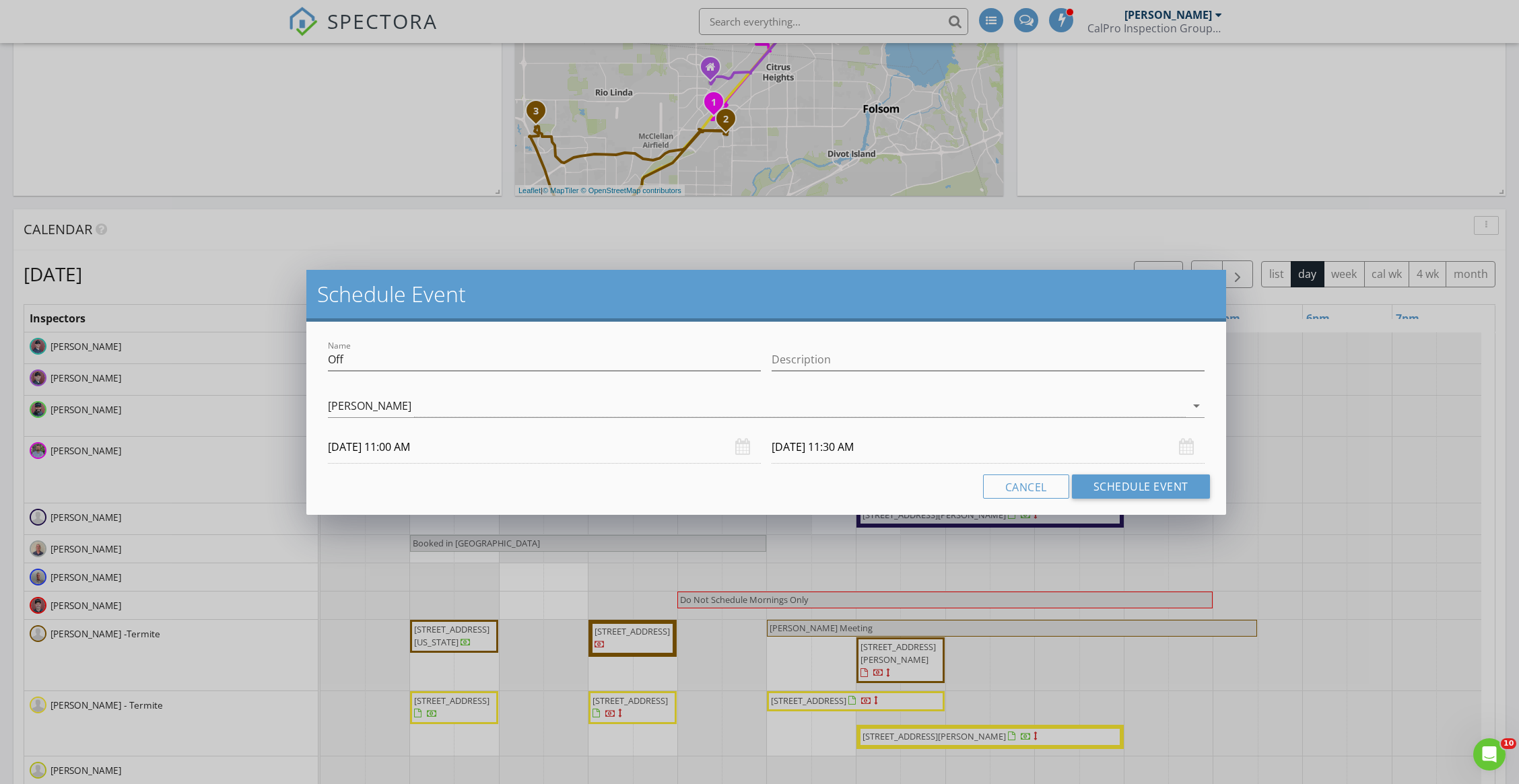
click at [448, 454] on input "[DATE] 11:00 AM" at bounding box center [543, 447] width 433 height 33
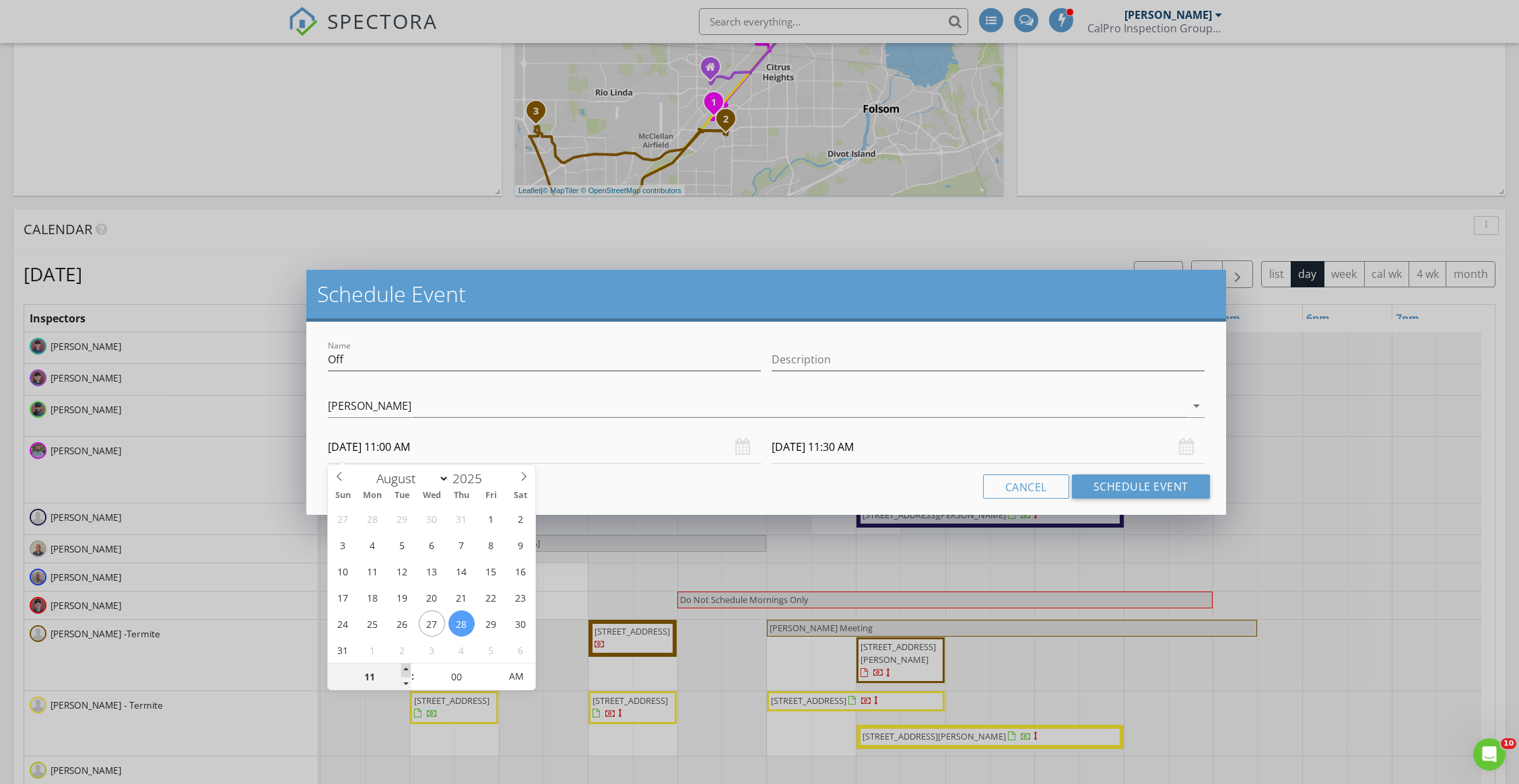
type input "12"
type input "[DATE] 12:00 PM"
click at [403, 665] on span at bounding box center [406, 670] width 10 height 13
type input "[DATE] 12:30 PM"
drag, startPoint x: 417, startPoint y: 364, endPoint x: 246, endPoint y: 360, distance: 171.0
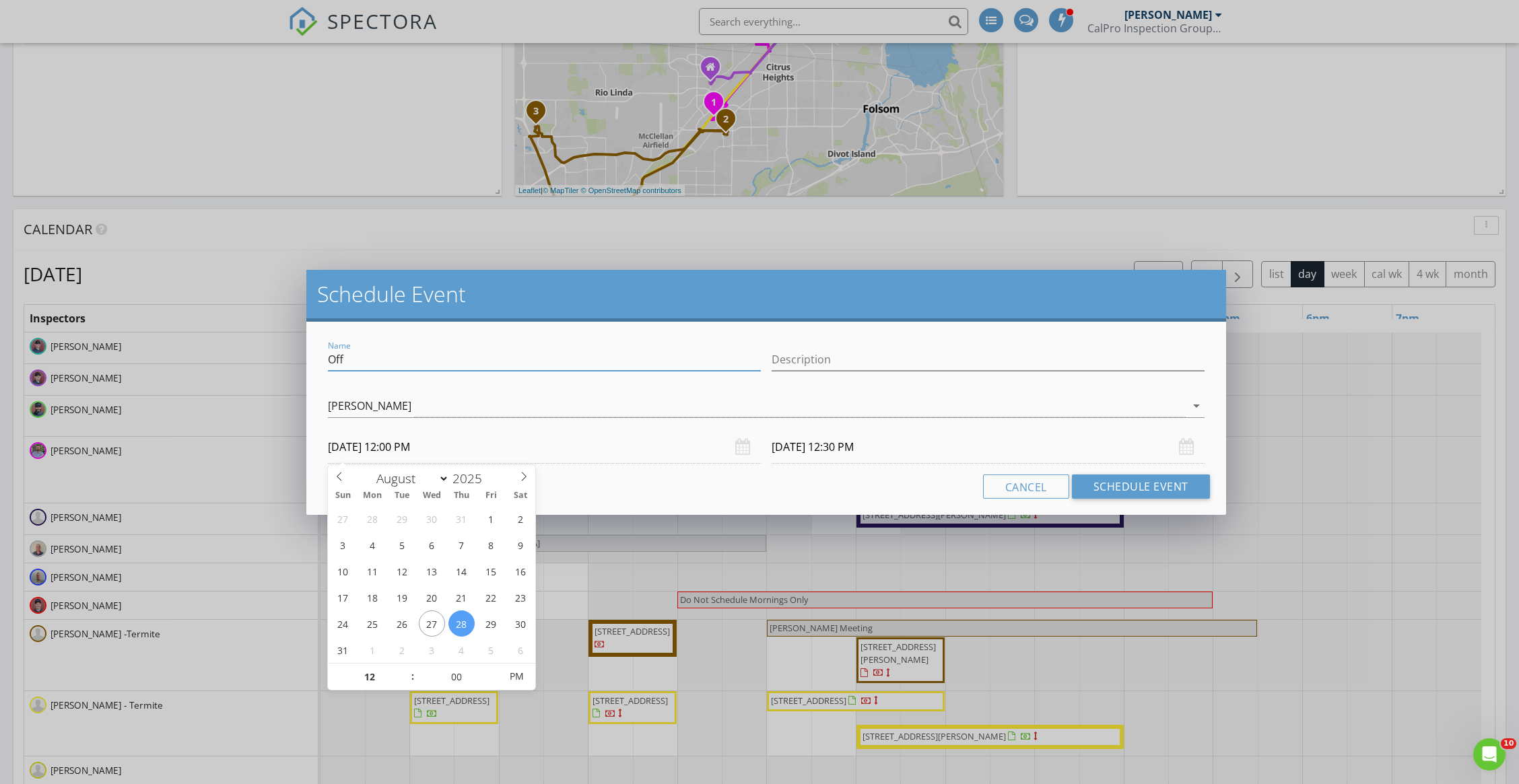
click at [246, 360] on div "Schedule Event Name Off Description check_box_outline_blank [PERSON_NAME] check…" at bounding box center [760, 392] width 1519 height 784
type input "Meeting"
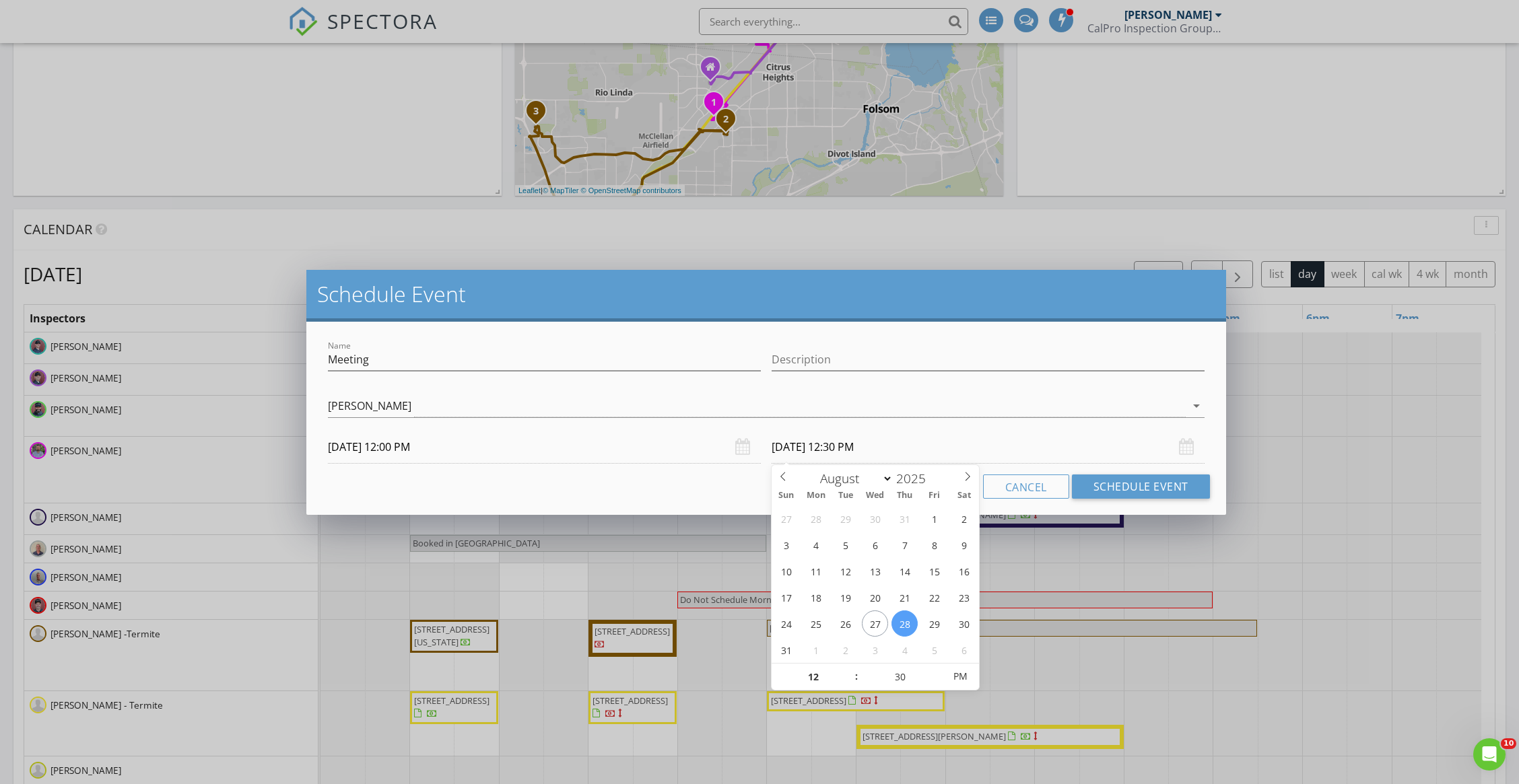
click at [888, 442] on input "[DATE] 12:30 PM" at bounding box center [987, 447] width 433 height 33
type input "01"
type input "[DATE] 1:30 PM"
click at [852, 672] on span at bounding box center [850, 670] width 10 height 13
type input "25"
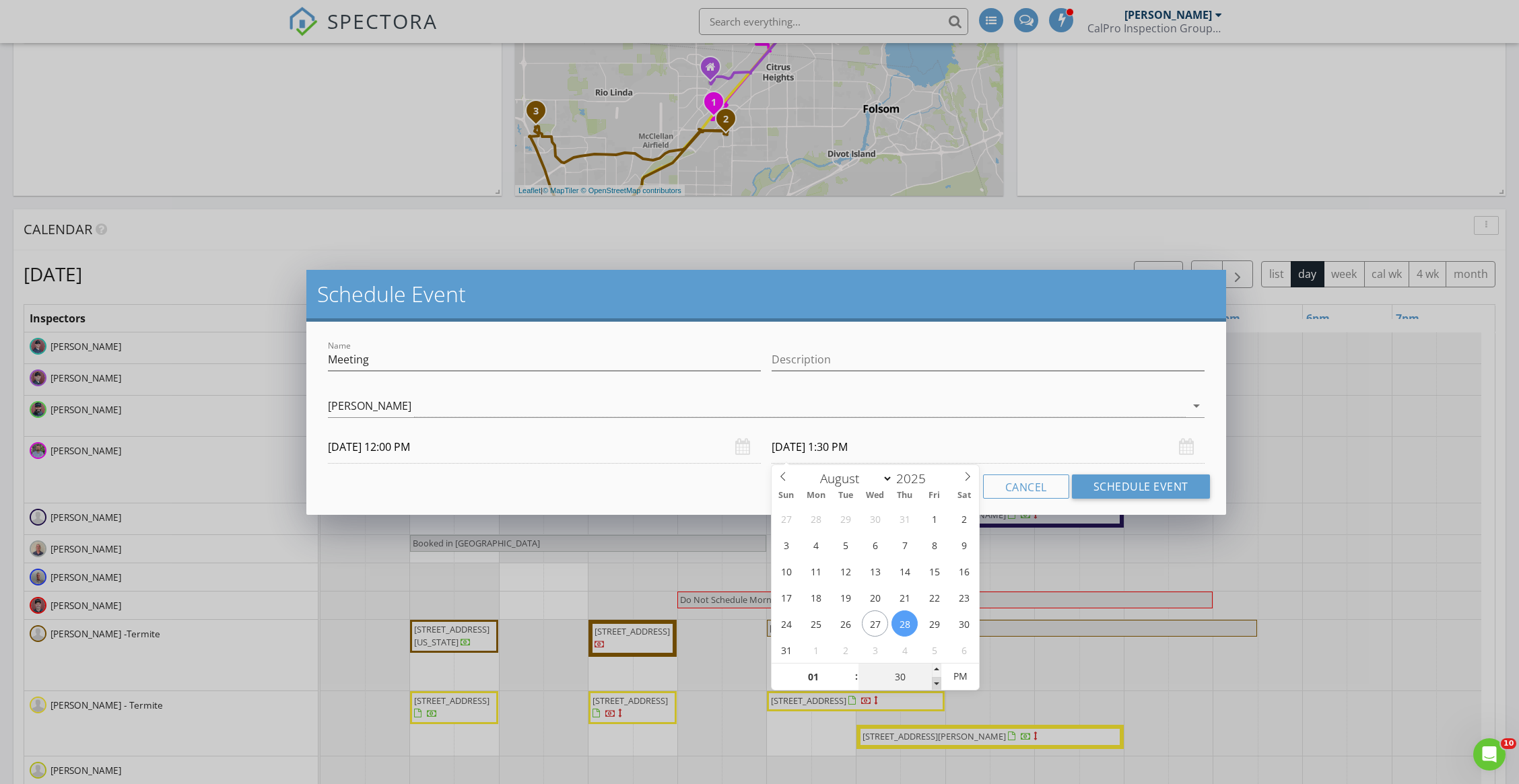
type input "[DATE] 1:25 PM"
click at [931, 681] on span at bounding box center [936, 683] width 10 height 13
type input "20"
type input "[DATE] 1:20 PM"
click at [931, 681] on span at bounding box center [936, 683] width 10 height 13
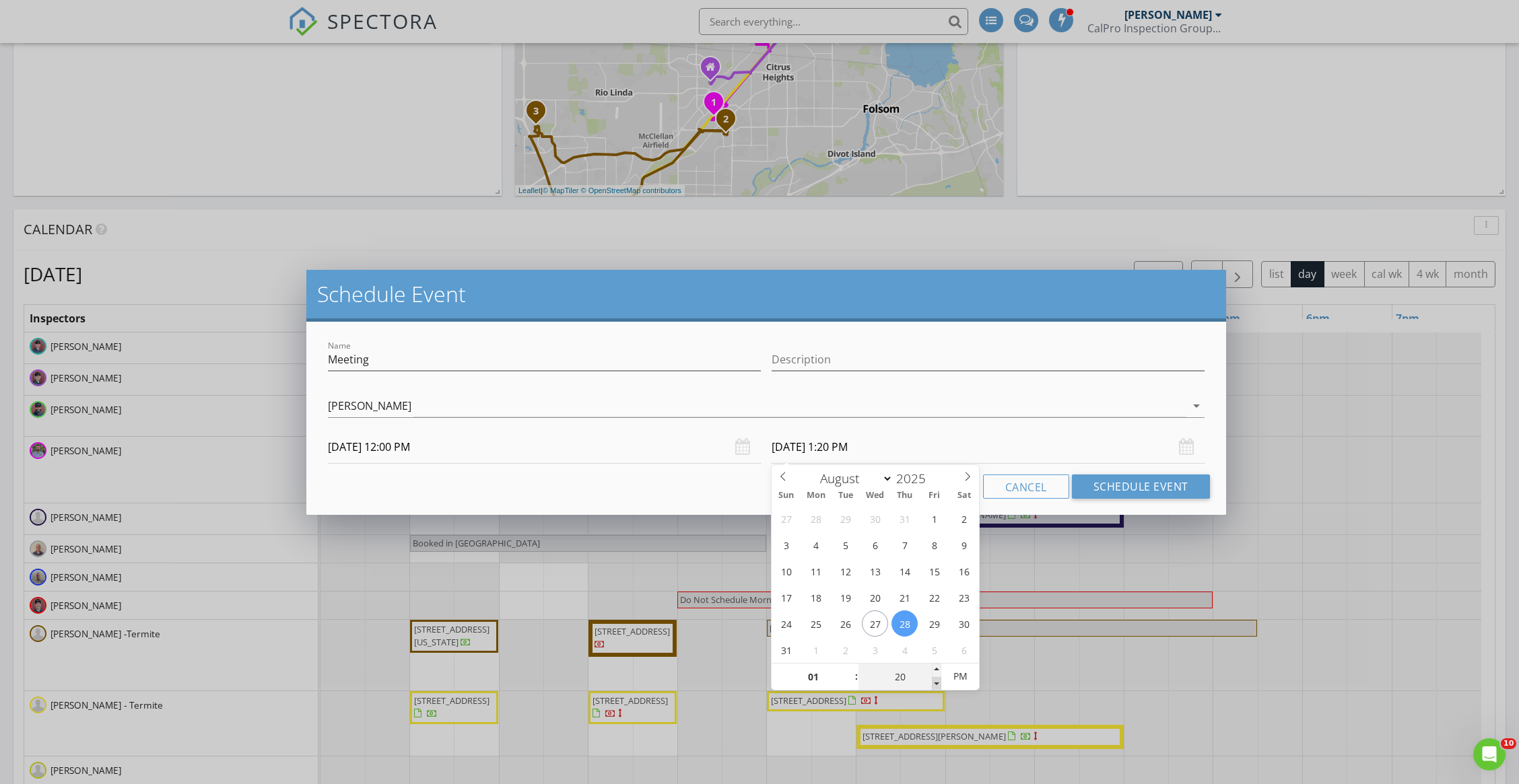
type input "15"
type input "[DATE] 1:15 PM"
click at [931, 681] on span at bounding box center [936, 683] width 10 height 13
type input "10"
type input "[DATE] 1:10 PM"
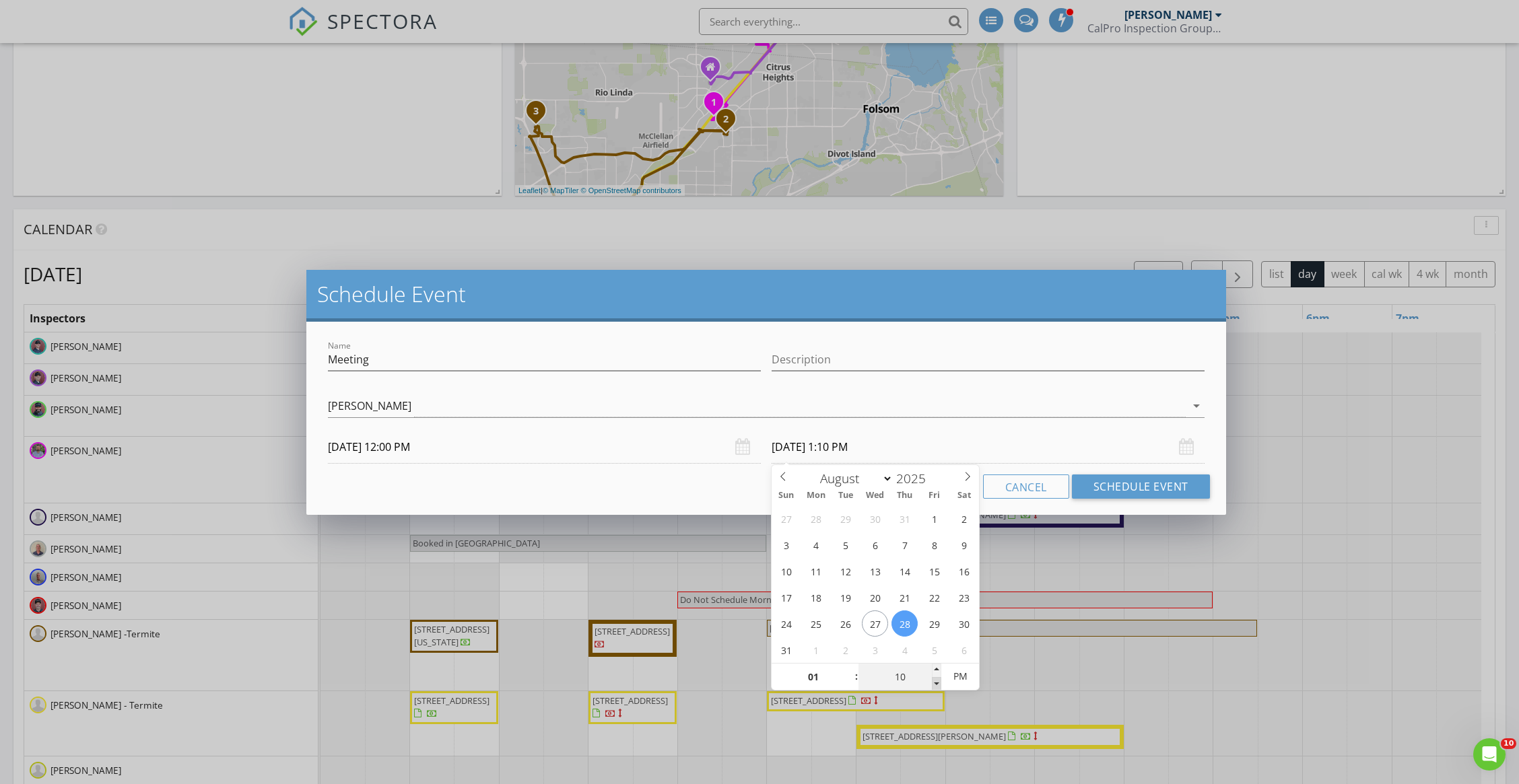
click at [931, 681] on span at bounding box center [936, 683] width 10 height 13
type input "05"
type input "[DATE] 1:05 PM"
click at [931, 681] on span at bounding box center [936, 683] width 10 height 13
type input "00"
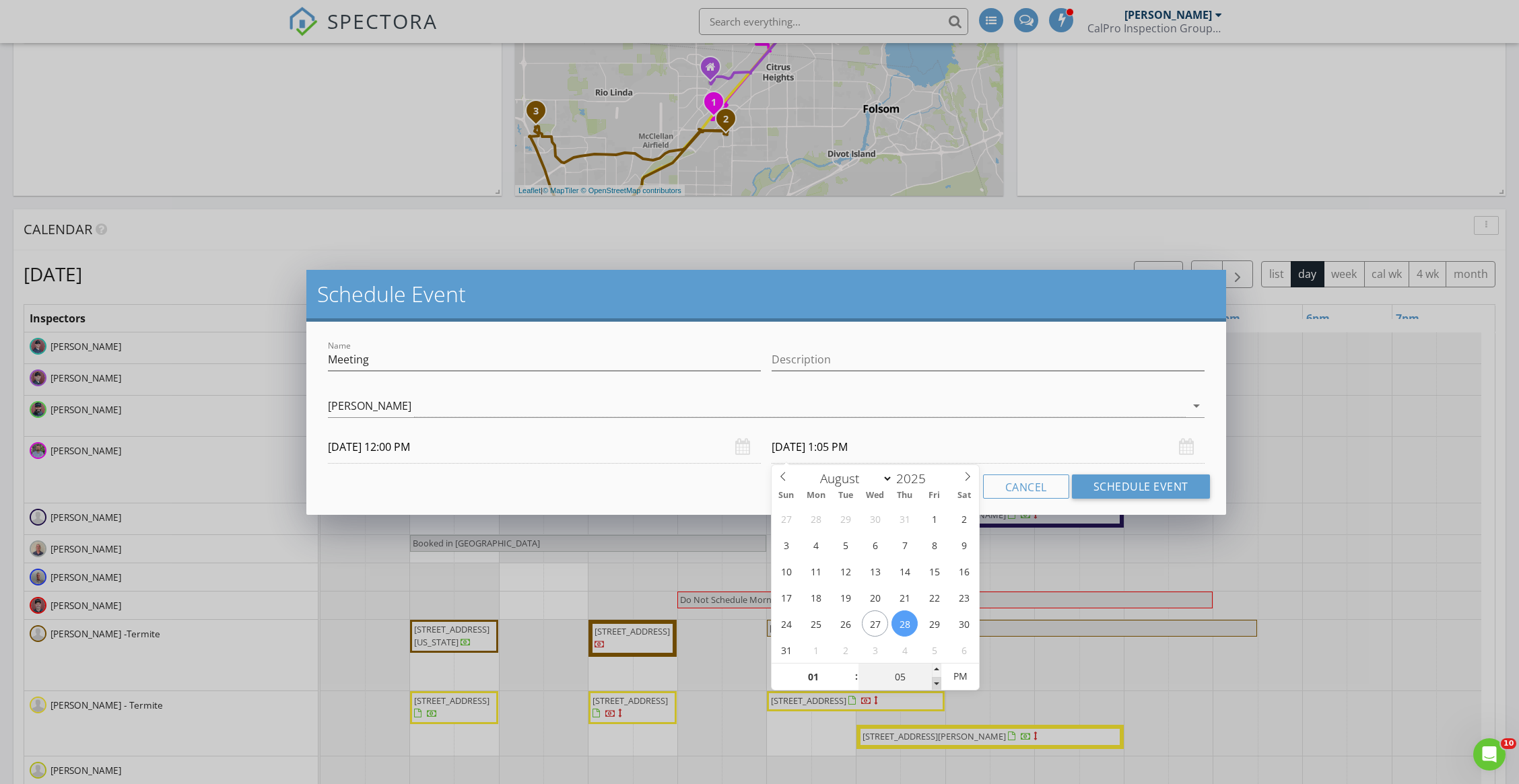
type input "[DATE] 1:00 PM"
click at [931, 681] on span at bounding box center [936, 683] width 10 height 13
click at [891, 438] on input "[DATE] 1:00 PM" at bounding box center [987, 447] width 433 height 33
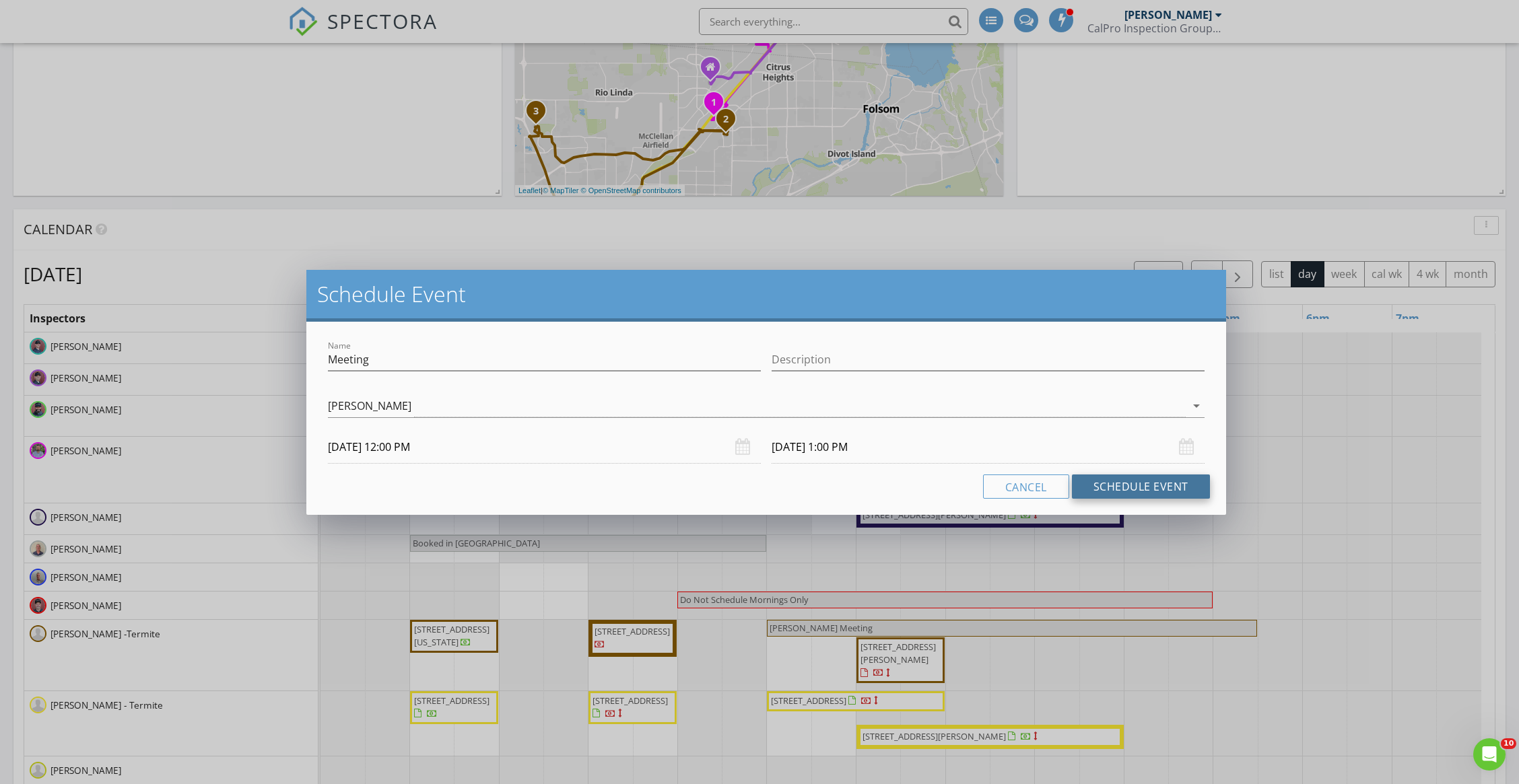
click at [1130, 485] on button "Schedule Event" at bounding box center [1141, 486] width 138 height 24
